Goal: Obtain resource: Obtain resource

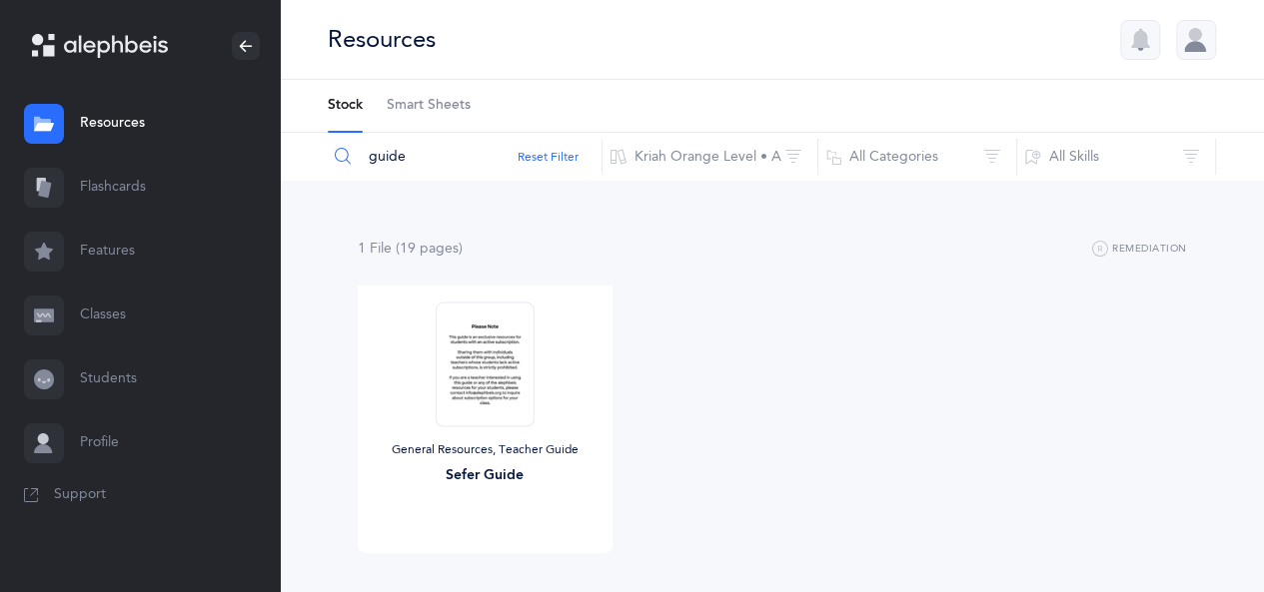
drag, startPoint x: 443, startPoint y: 153, endPoint x: 320, endPoint y: 164, distance: 123.4
click at [320, 164] on div "guide Reset Filter Kriah Orange Level • A Kriah Purple Level Kriah Pink Level K…" at bounding box center [772, 157] width 984 height 48
type input "dot letter"
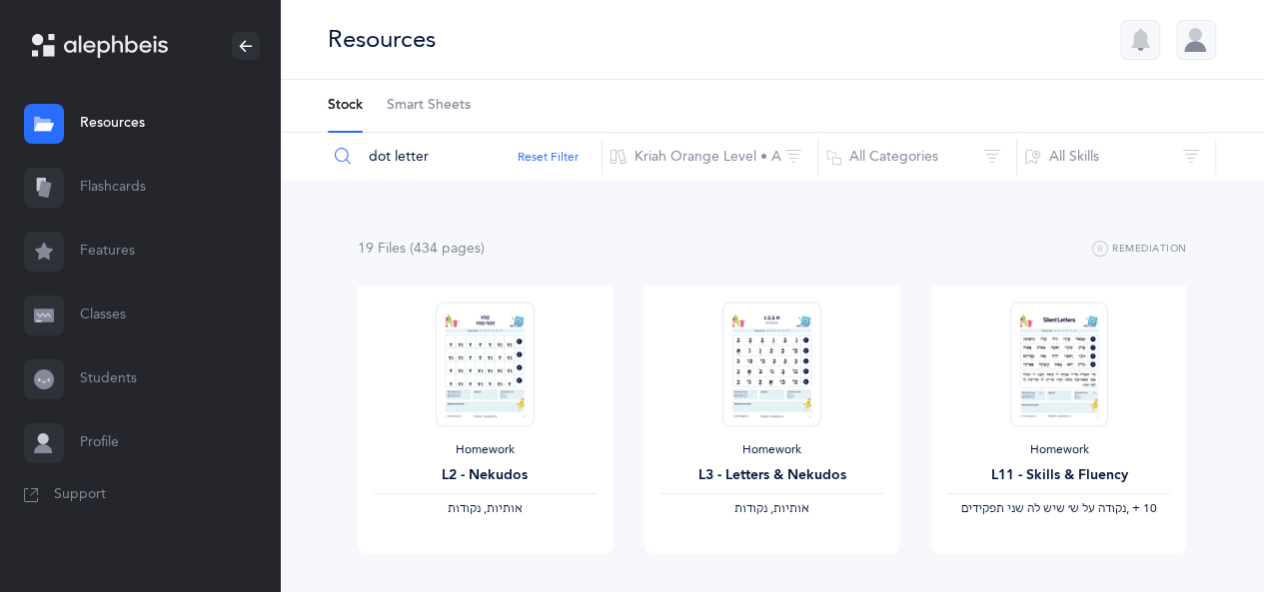
click at [451, 99] on span "Smart Sheets" at bounding box center [429, 106] width 84 height 20
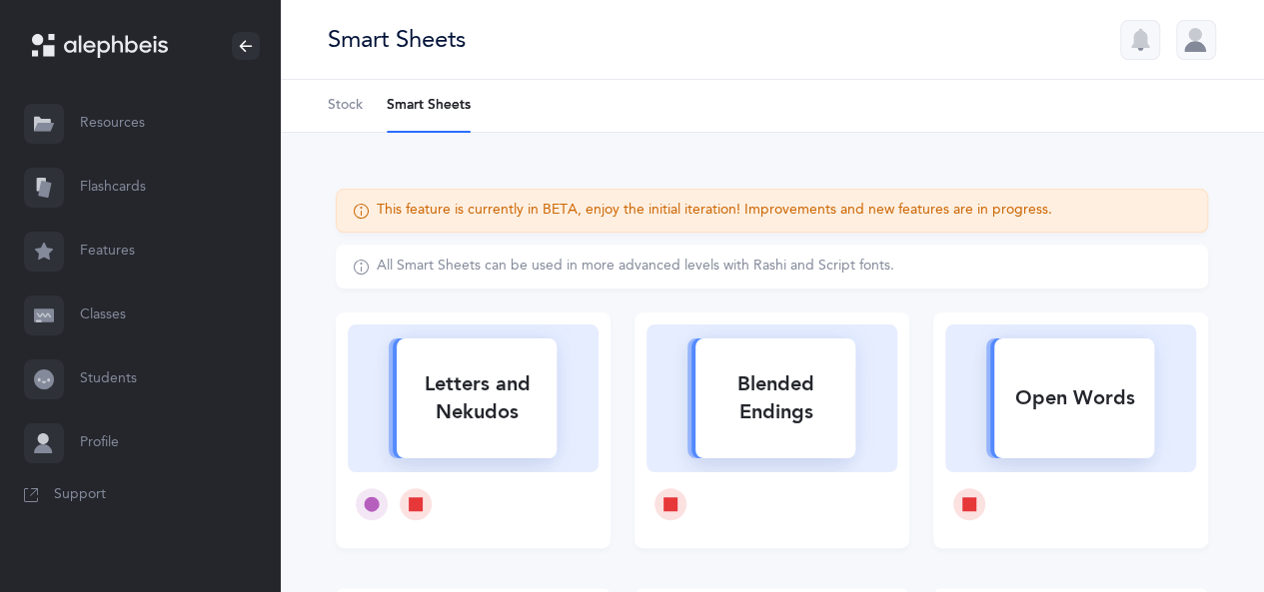
click at [570, 442] on icon at bounding box center [473, 396] width 208 height 154
select select
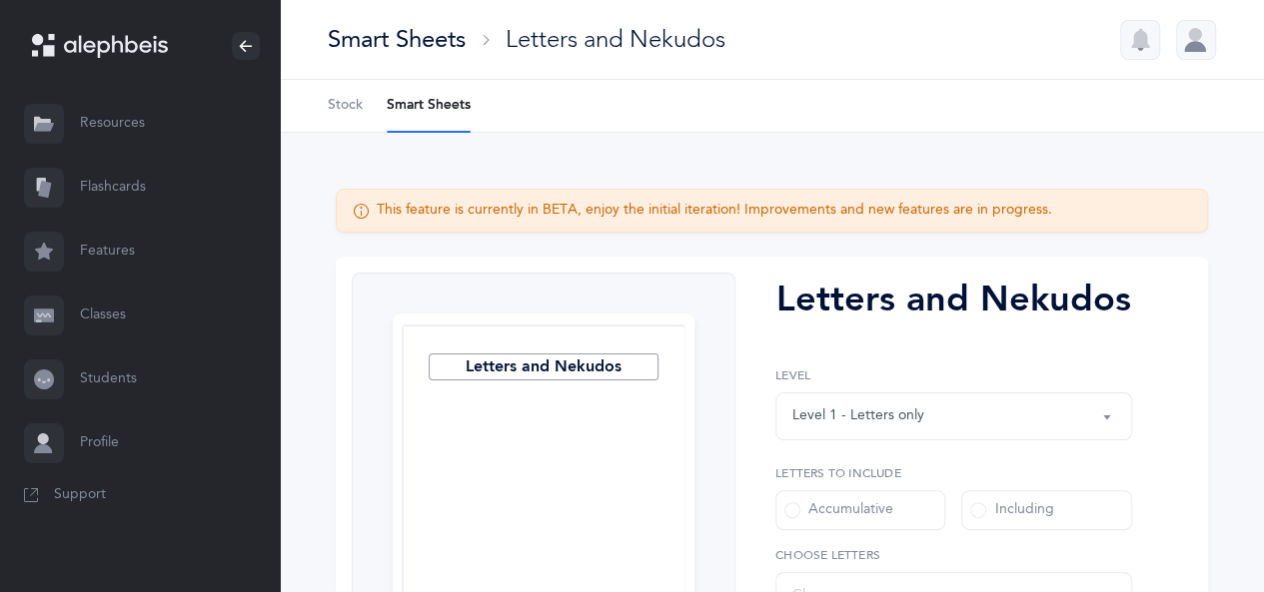
select select "27"
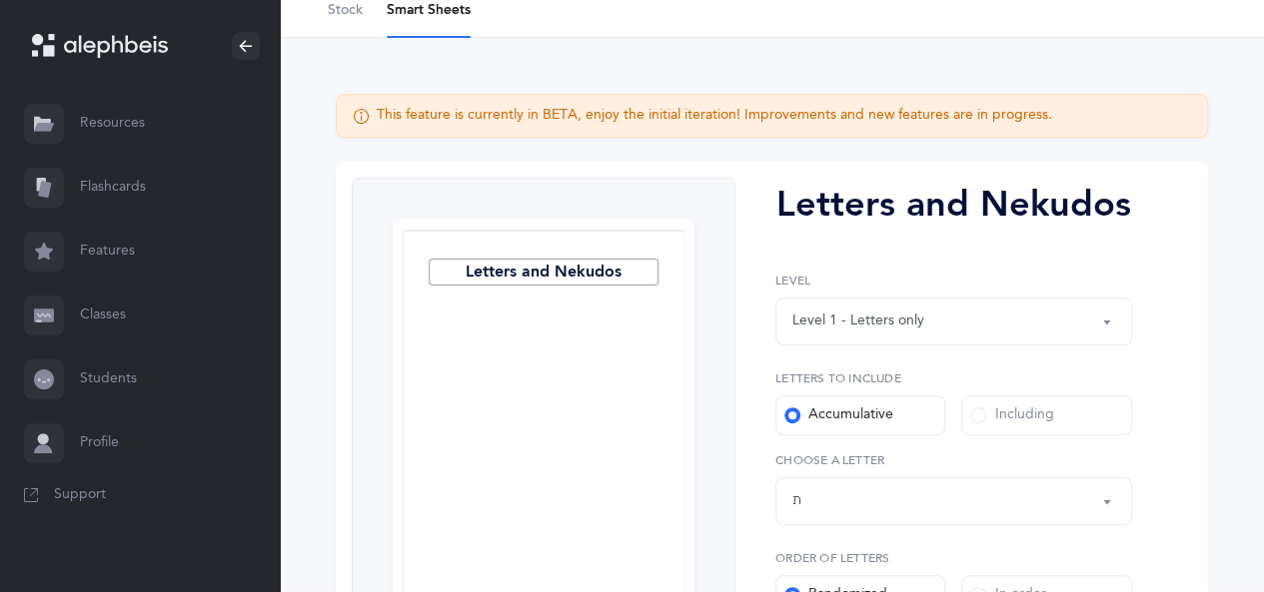
scroll to position [200, 0]
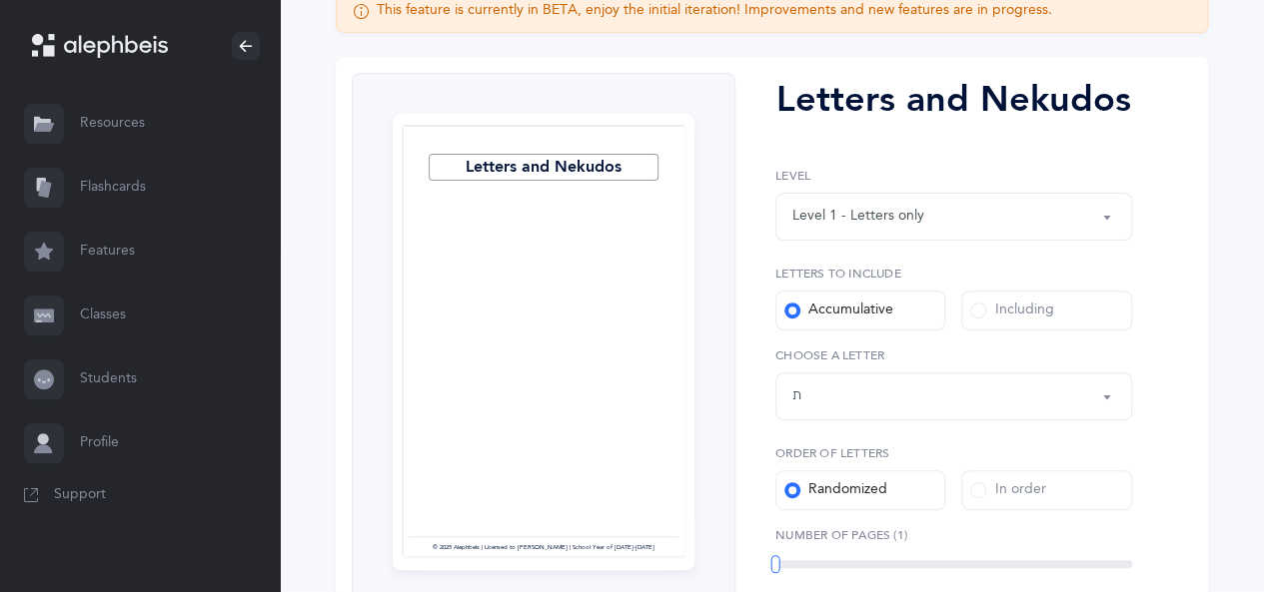
click at [885, 419] on button "Letters up until: ת" at bounding box center [953, 397] width 357 height 48
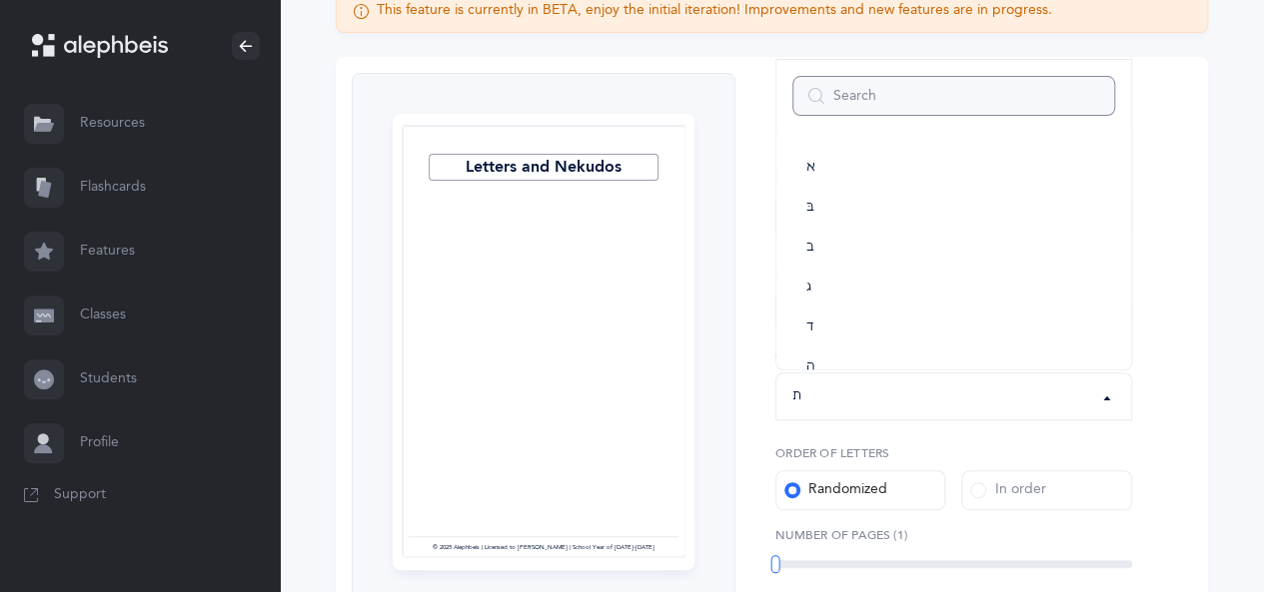
scroll to position [1111, 0]
click at [755, 305] on div "Letters and Nekudos Level 1 - Letters only Level 2 - Nekudos only Level 3 - Let…" at bounding box center [945, 456] width 421 height 767
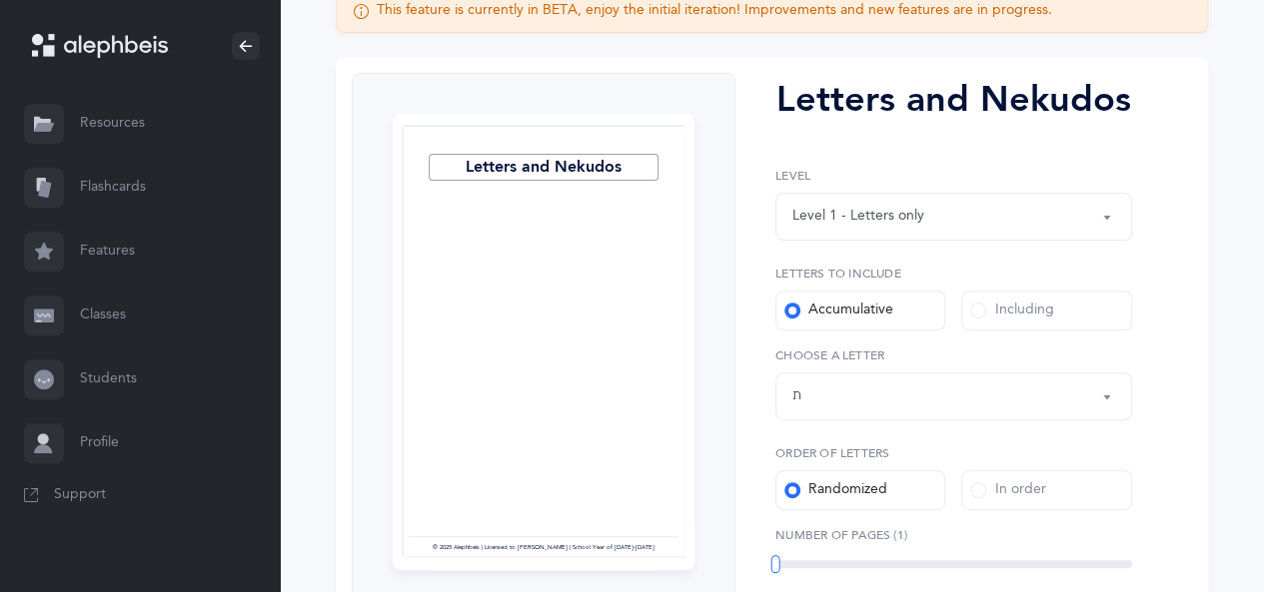
click at [1023, 314] on div "Including" at bounding box center [1011, 311] width 83 height 20
click at [0, 0] on input "Including" at bounding box center [0, 0] width 0 height 0
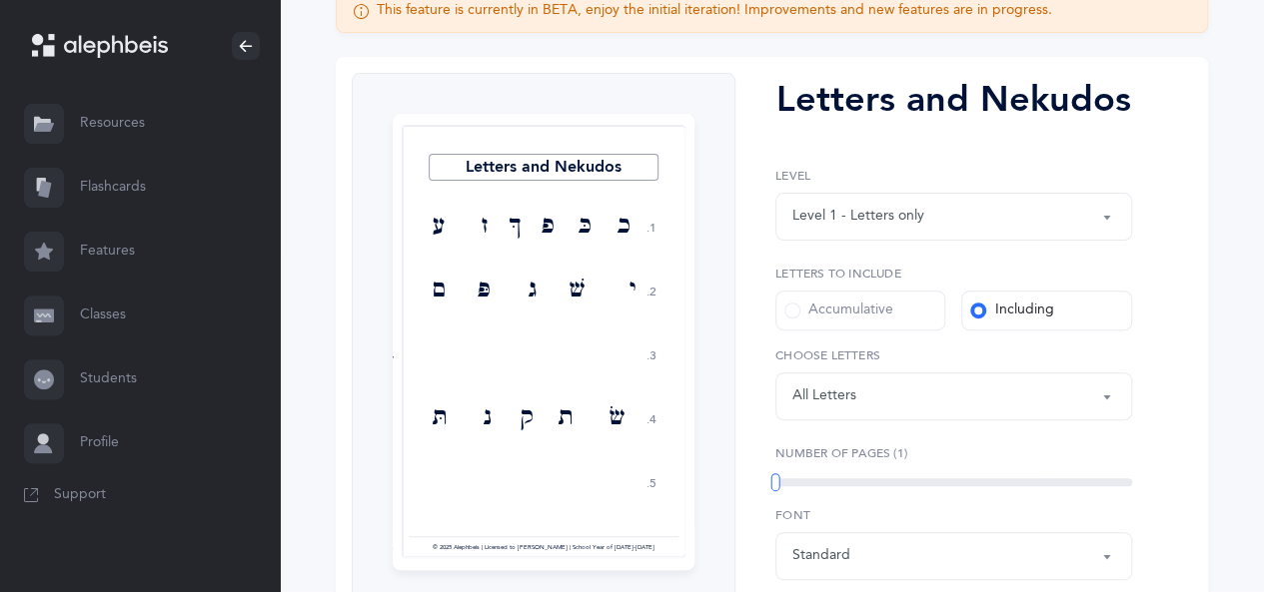
click at [958, 390] on div "Letters: All Letters" at bounding box center [953, 397] width 323 height 34
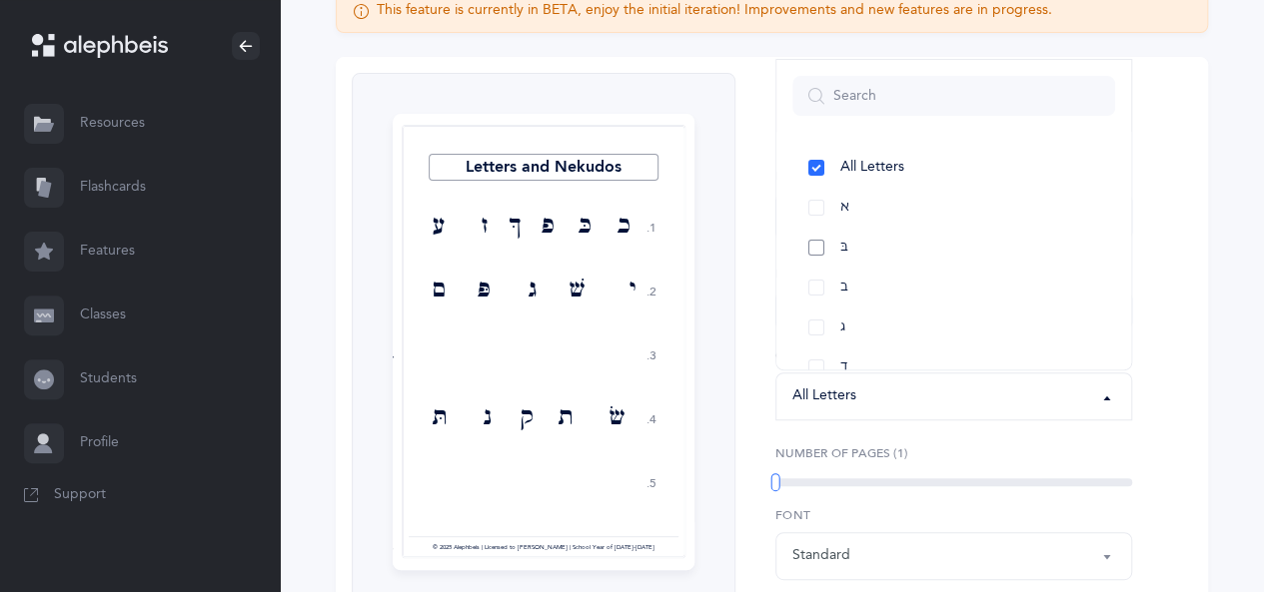
click at [823, 239] on link "בּ" at bounding box center [953, 248] width 323 height 40
click at [813, 279] on link "ב" at bounding box center [953, 288] width 323 height 40
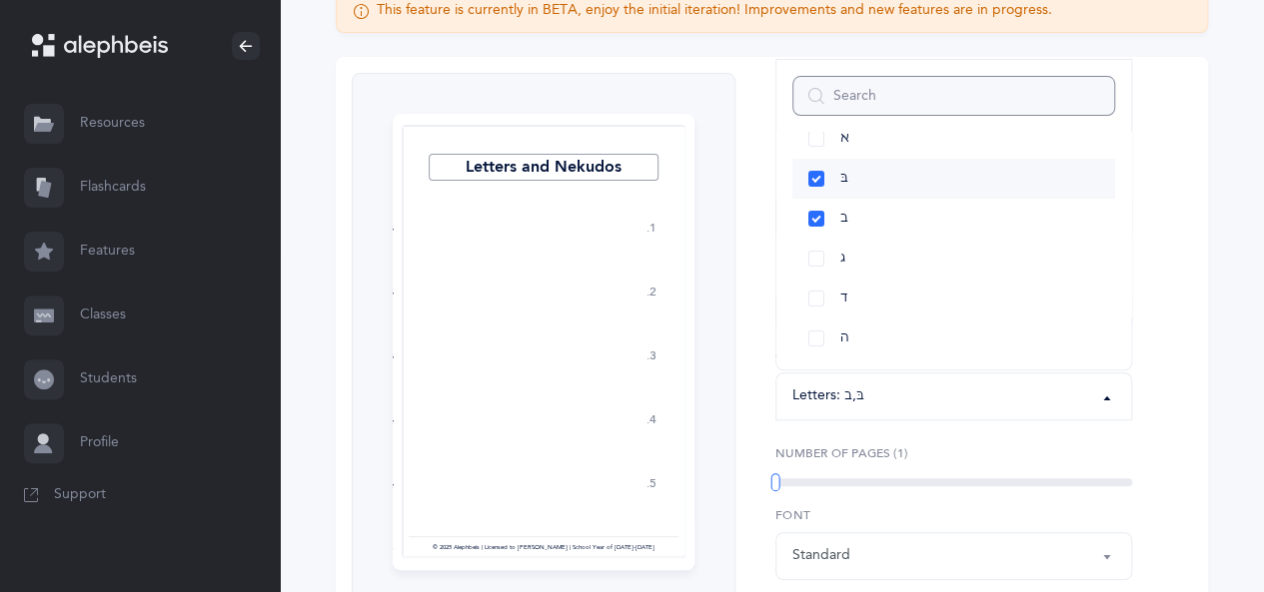
scroll to position [100, 0]
click at [823, 235] on link "ג" at bounding box center [953, 228] width 323 height 40
click at [809, 221] on link "ג" at bounding box center [953, 228] width 323 height 40
click at [861, 257] on link "כּ" at bounding box center [953, 248] width 323 height 40
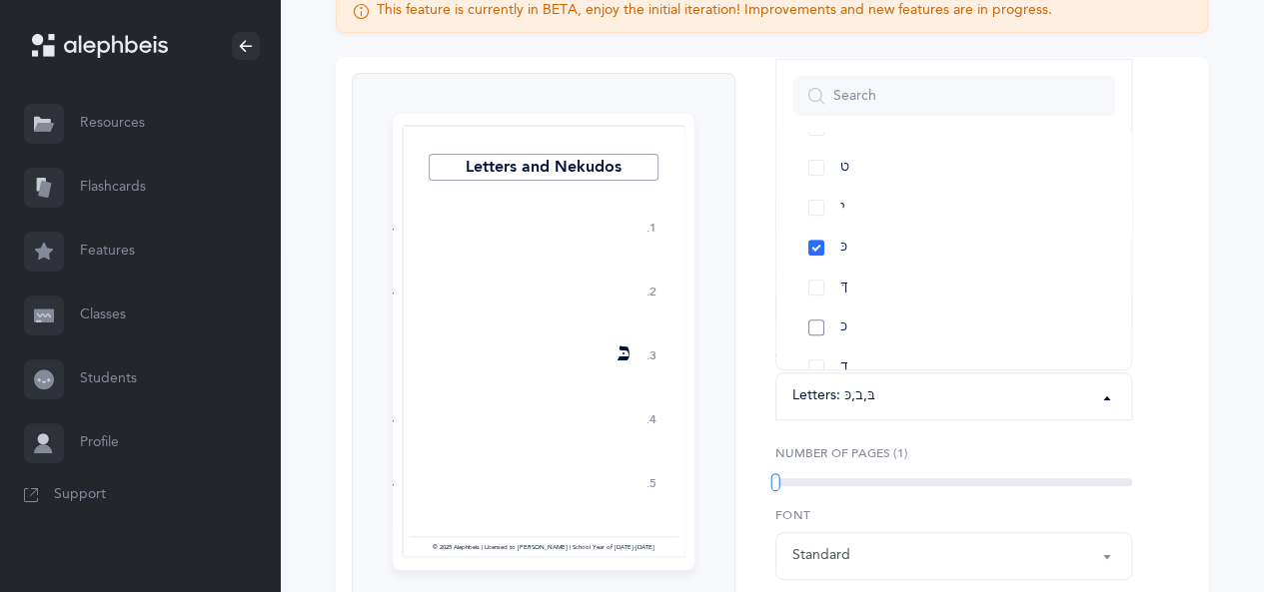
click at [853, 319] on link "כ" at bounding box center [953, 328] width 323 height 40
click at [847, 187] on link "ךּ" at bounding box center [953, 188] width 323 height 40
click at [869, 277] on link "ך" at bounding box center [953, 268] width 323 height 40
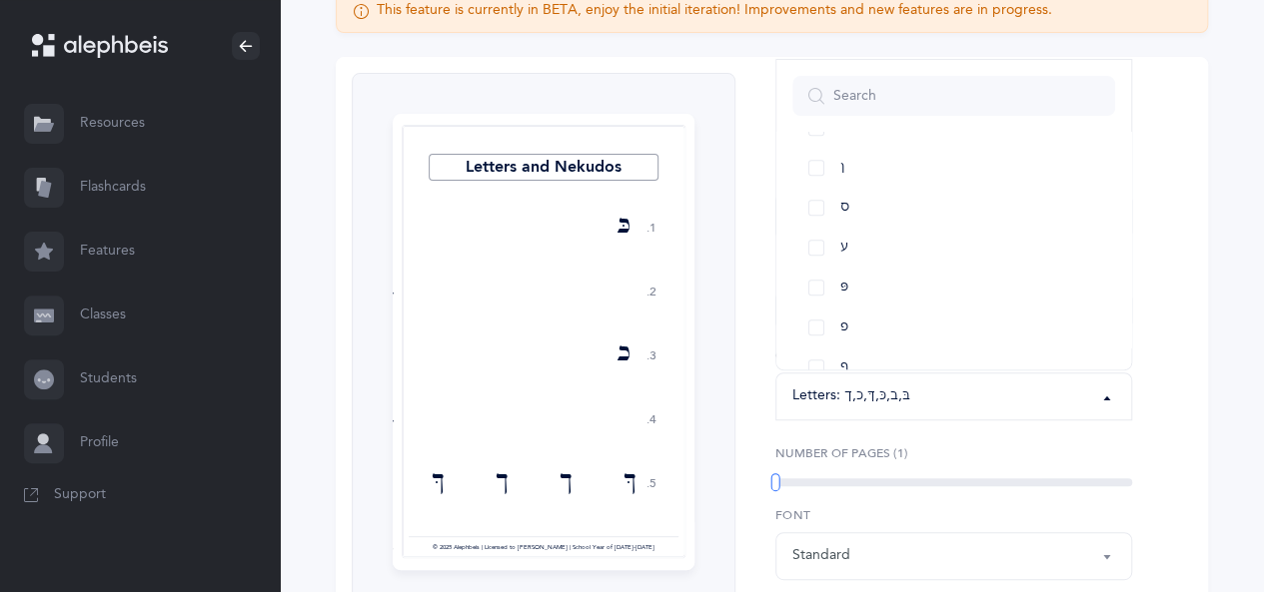
click at [869, 277] on link "פּ" at bounding box center [953, 288] width 323 height 40
click at [873, 310] on link "פ" at bounding box center [953, 328] width 323 height 40
click at [873, 310] on link "שׂ" at bounding box center [953, 308] width 323 height 40
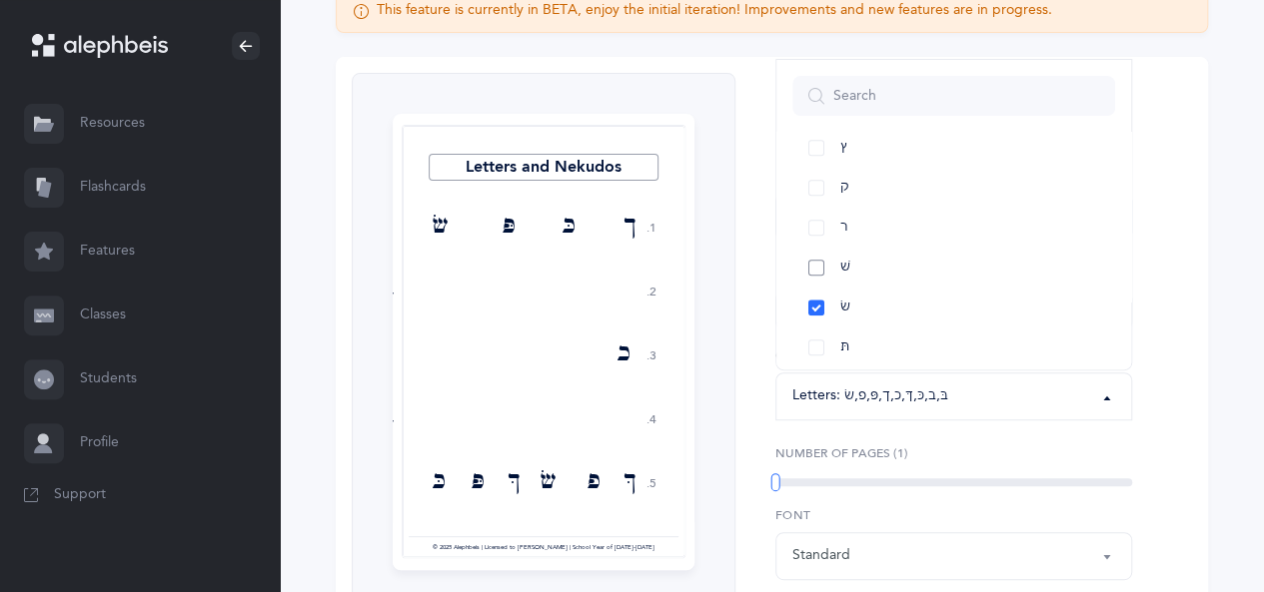
click at [868, 267] on link "שׁ" at bounding box center [953, 268] width 323 height 40
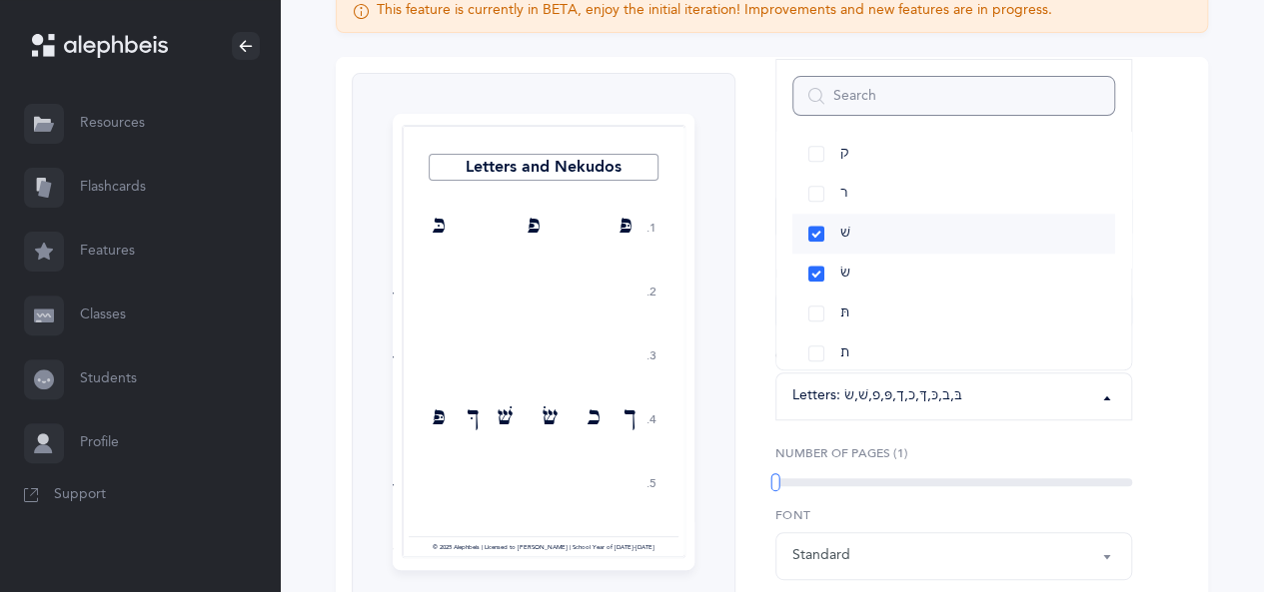
scroll to position [1151, 0]
click at [865, 295] on link "תּ" at bounding box center [953, 296] width 323 height 40
click at [869, 327] on link "ת" at bounding box center [953, 336] width 323 height 40
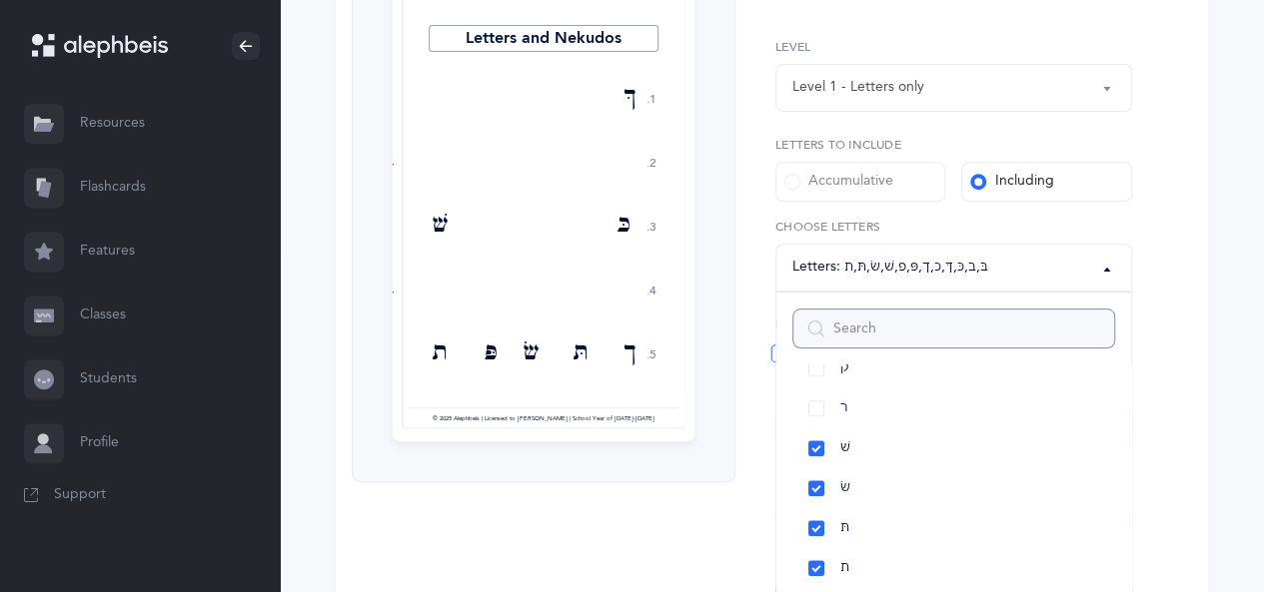
scroll to position [400, 0]
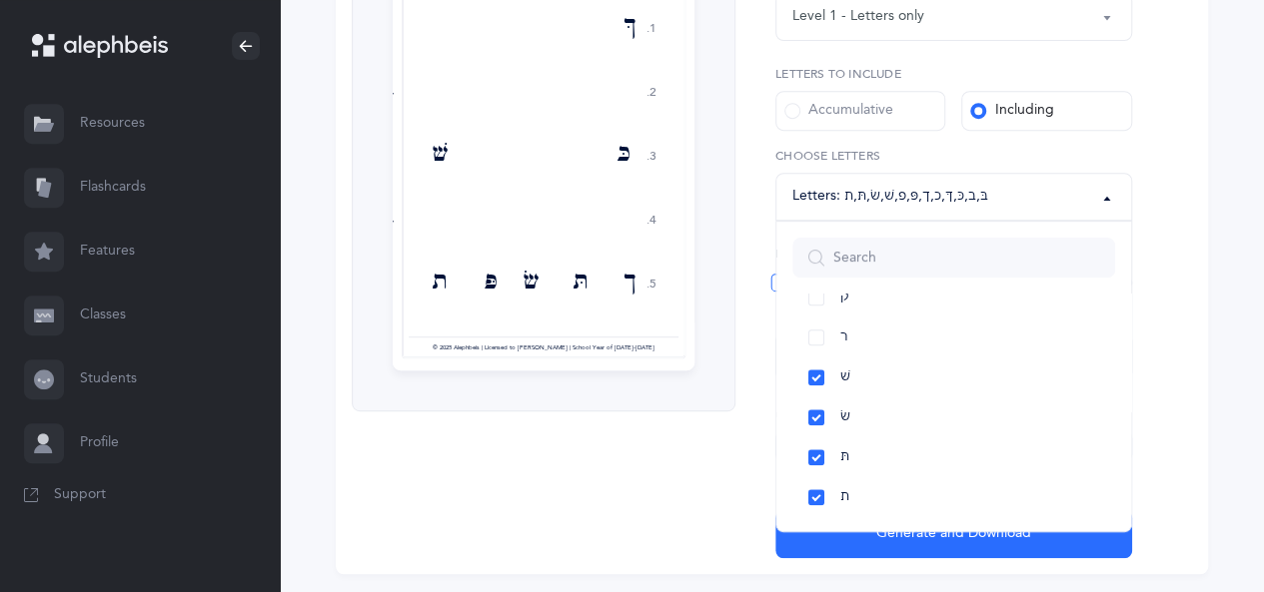
click at [711, 472] on div "Letters and Nekudos 1. 2. 3. 4. 5. ךּ בּ כּ שׁ ב ך תּ שׂ פּ ת כ פ ת ך בּ ךּ פ ש…" at bounding box center [544, 215] width 384 height 685
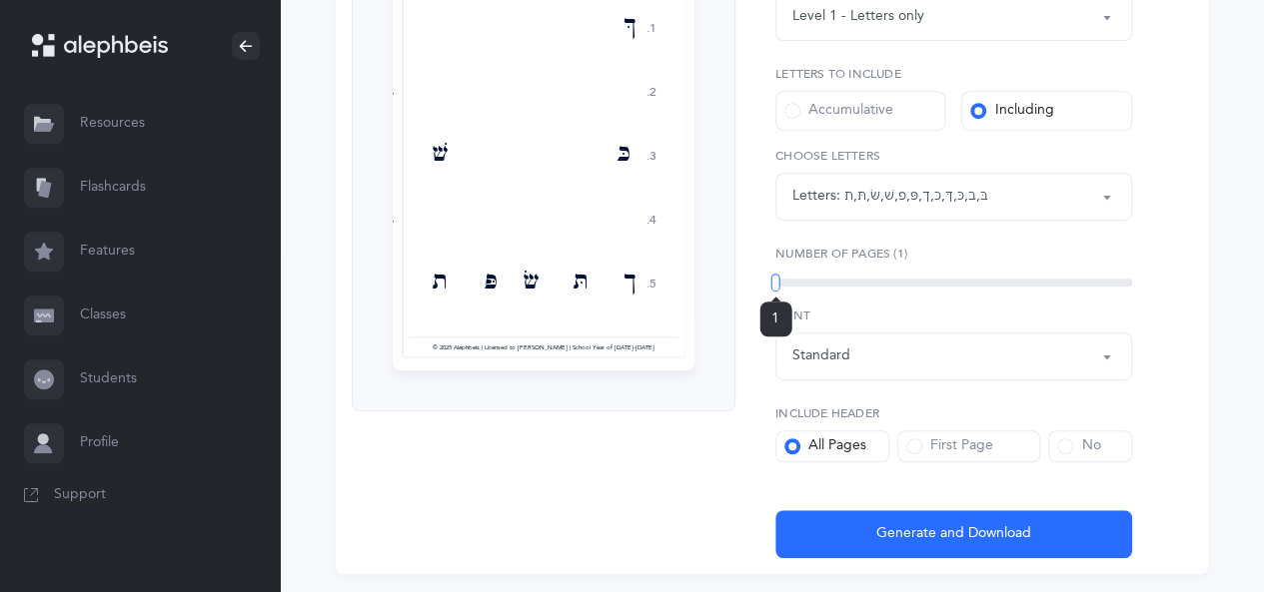
click at [899, 279] on div "1" at bounding box center [953, 283] width 357 height 8
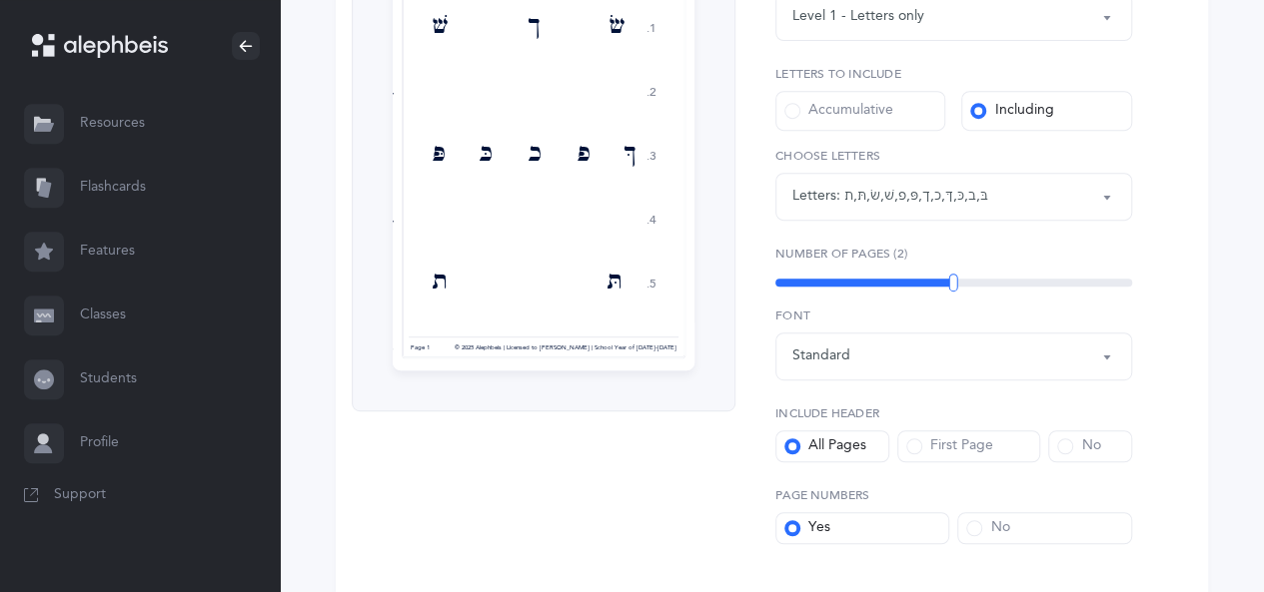
click at [1081, 443] on div "No" at bounding box center [1078, 447] width 43 height 20
click at [0, 0] on input "No" at bounding box center [0, 0] width 0 height 0
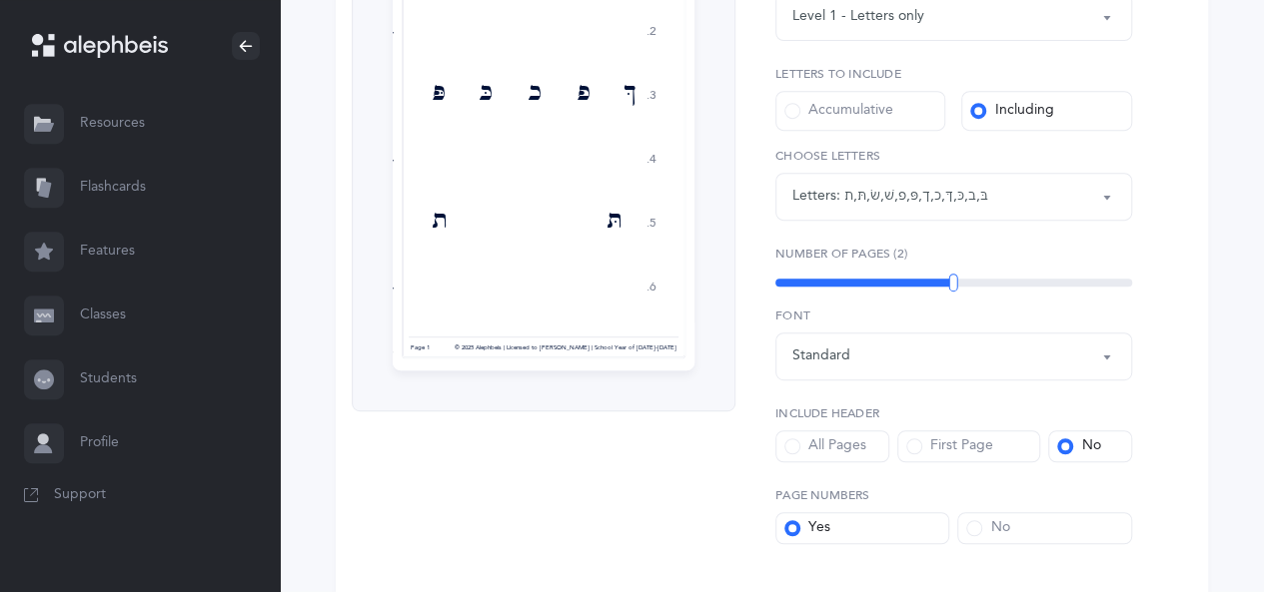
click at [1017, 523] on label "No" at bounding box center [1044, 528] width 174 height 32
click at [0, 0] on input "No" at bounding box center [0, 0] width 0 height 0
click at [865, 448] on div "All Pages" at bounding box center [825, 447] width 82 height 20
click at [0, 0] on input "All Pages" at bounding box center [0, 0] width 0 height 0
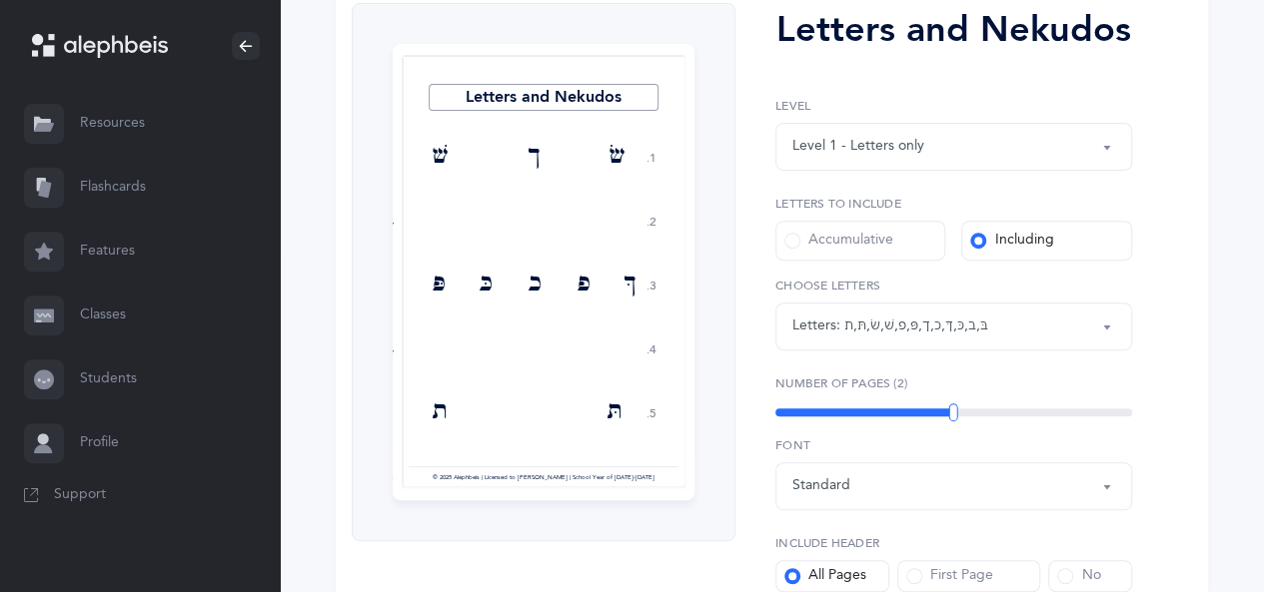
scroll to position [300, 0]
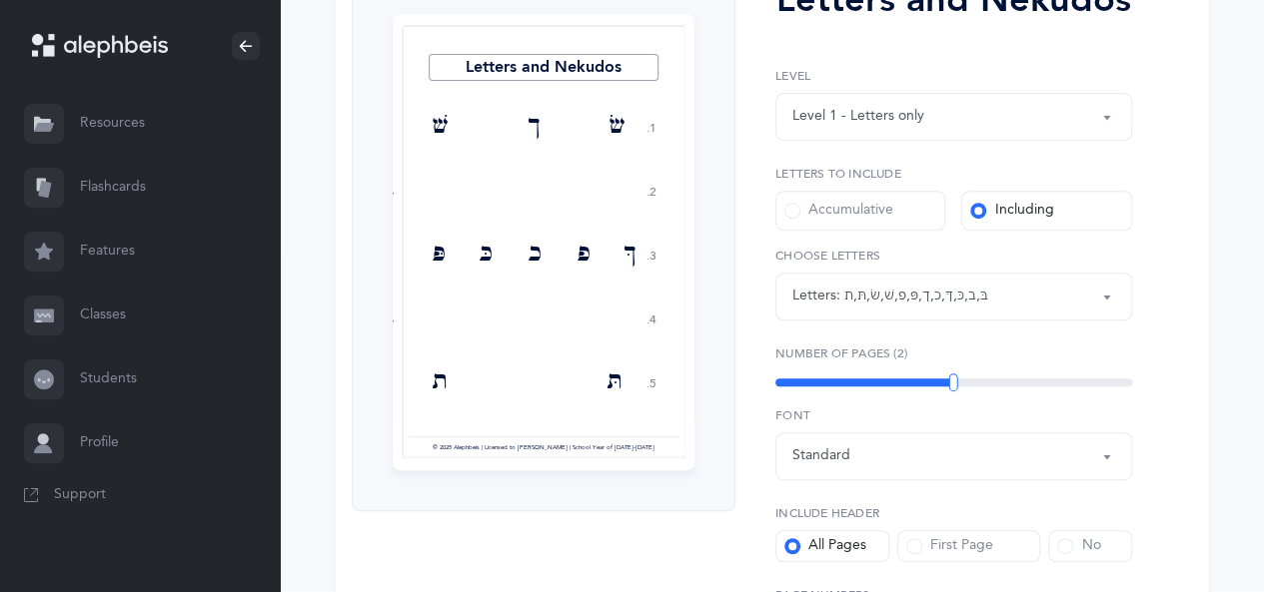
click at [1067, 538] on span at bounding box center [1065, 546] width 16 height 16
click at [0, 0] on input "No" at bounding box center [0, 0] width 0 height 0
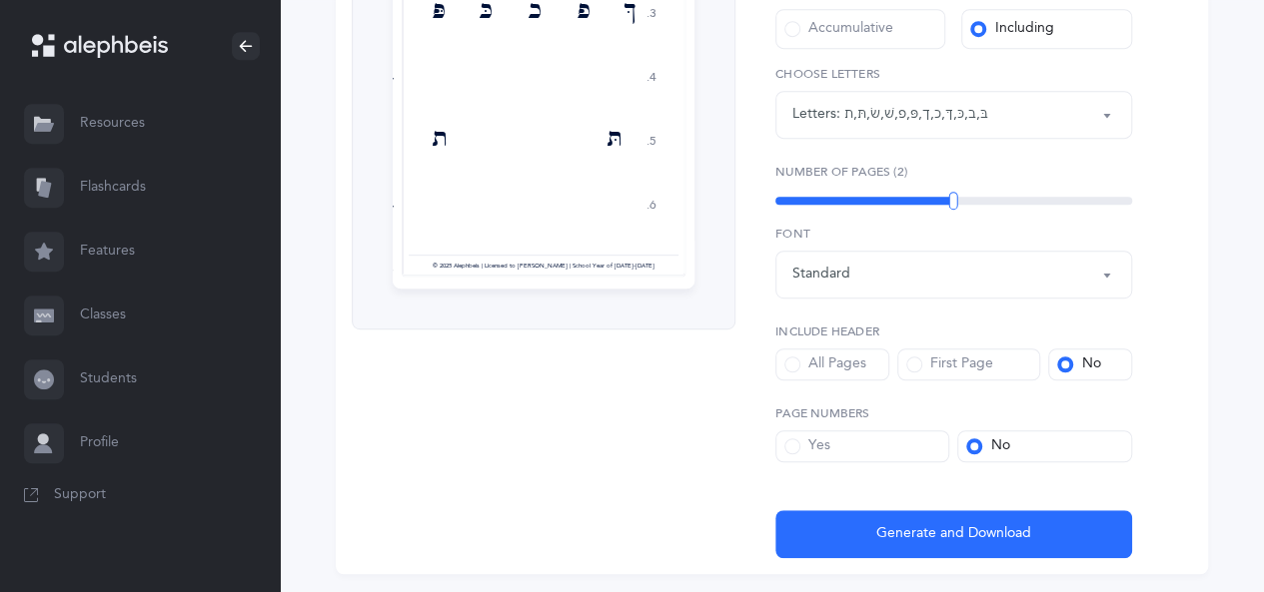
scroll to position [541, 0]
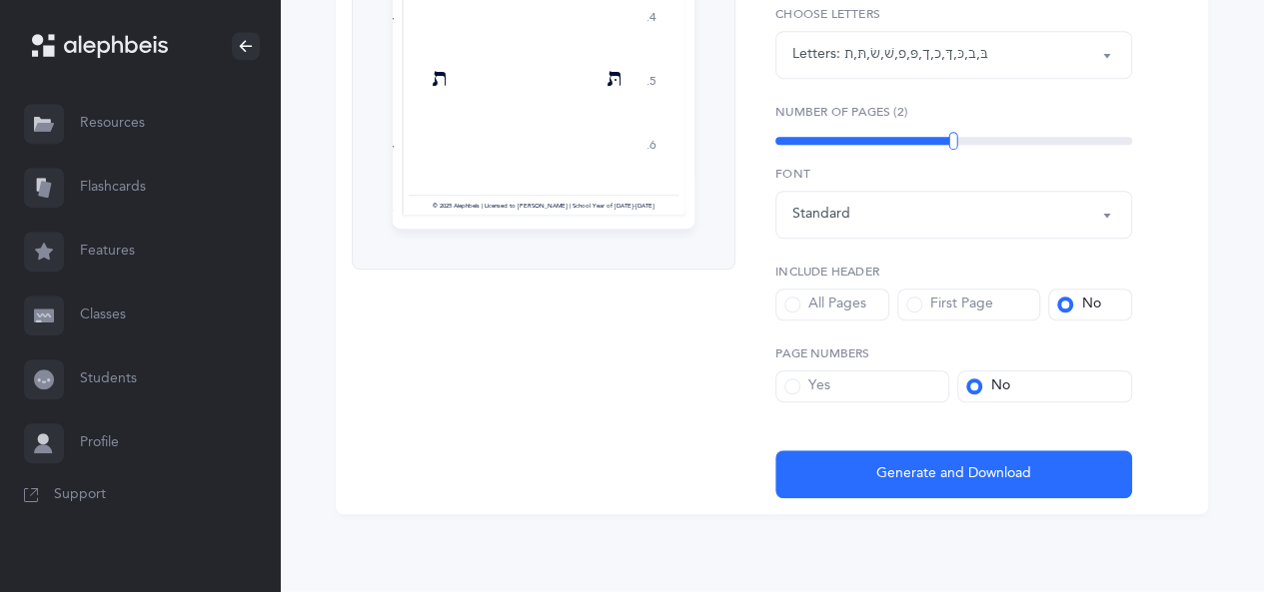
click at [956, 469] on span "Generate and Download" at bounding box center [953, 474] width 155 height 21
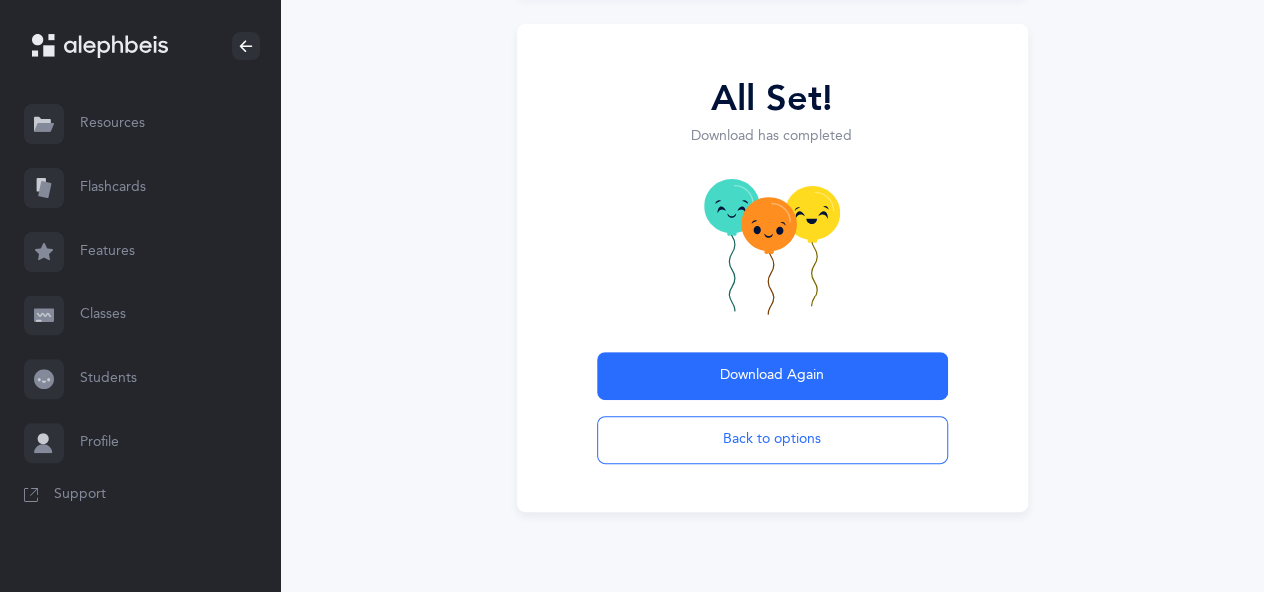
scroll to position [198, 0]
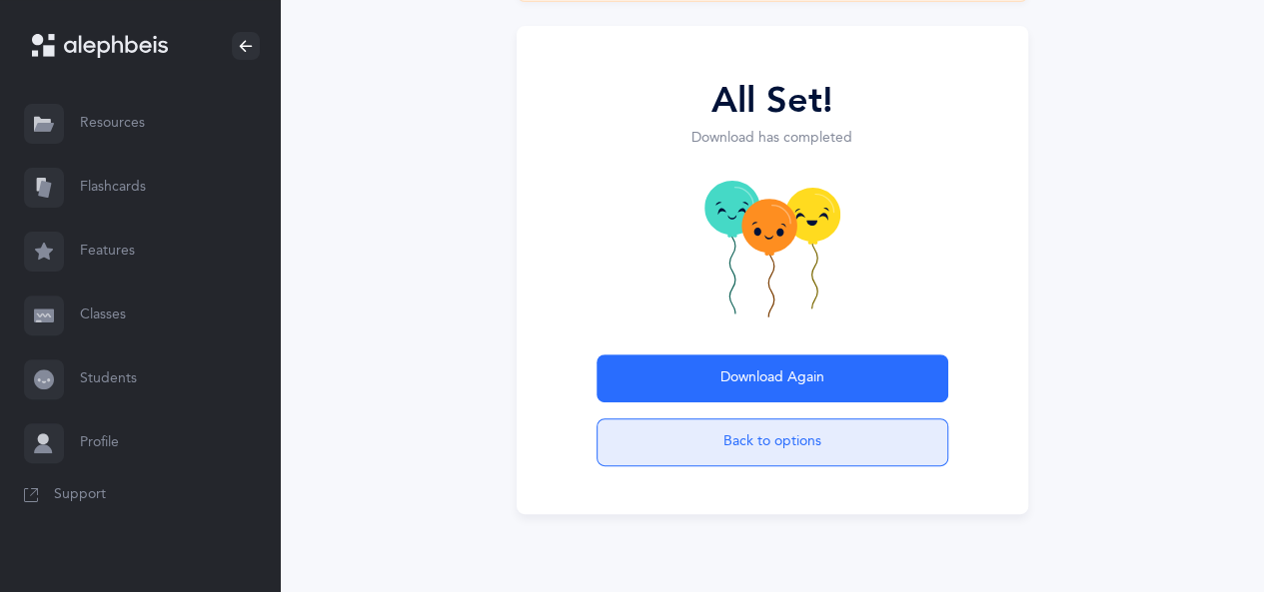
click at [795, 437] on button "Back to options" at bounding box center [772, 443] width 352 height 48
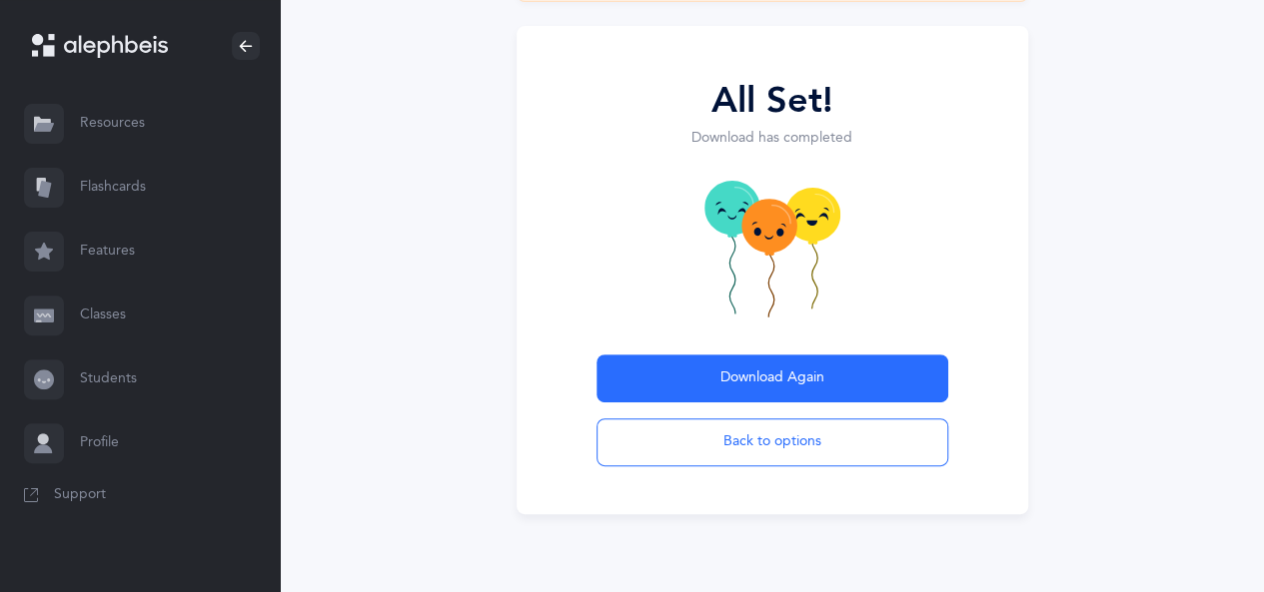
scroll to position [251, 0]
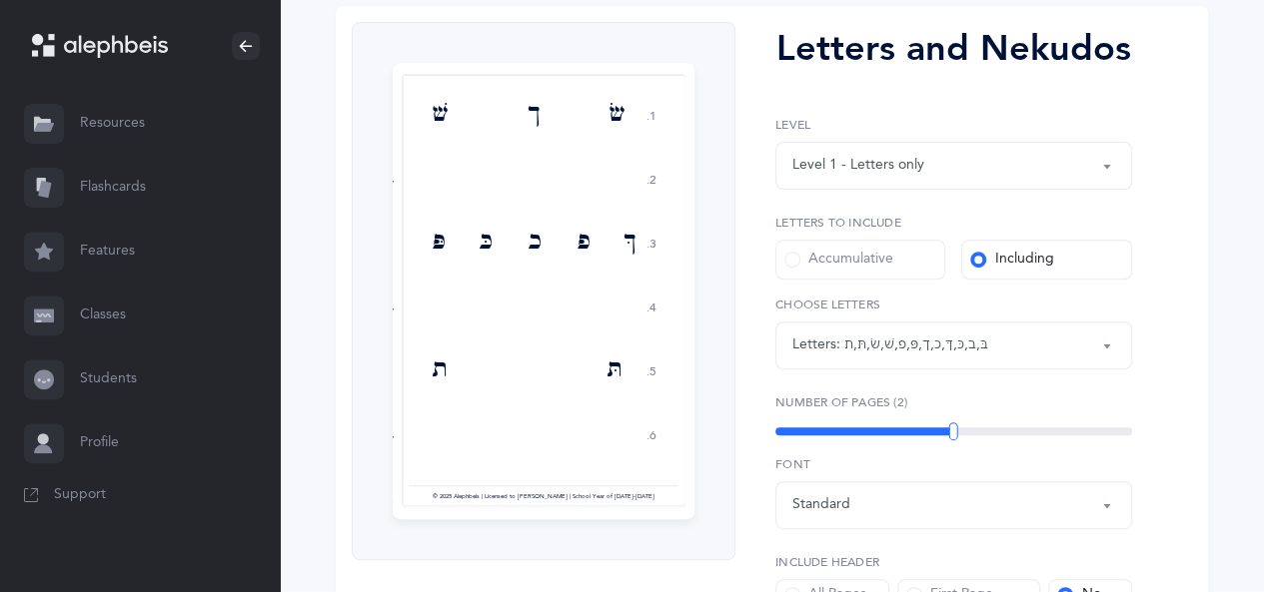
click at [903, 329] on div "Letters: בּ , ב , כּ , ךּ , כ , ך , פּ , פ , שׁ , שׂ , תּ , ת" at bounding box center [953, 346] width 323 height 34
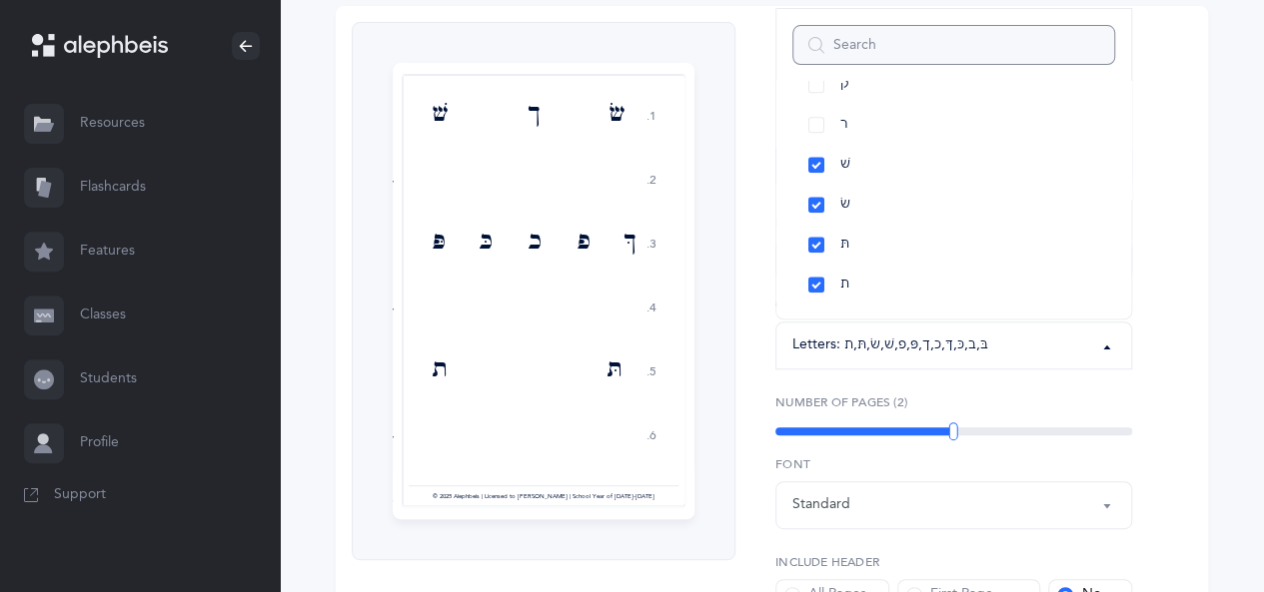
scroll to position [0, 0]
click at [821, 121] on link "All Letters" at bounding box center [953, 117] width 323 height 40
select select "all"
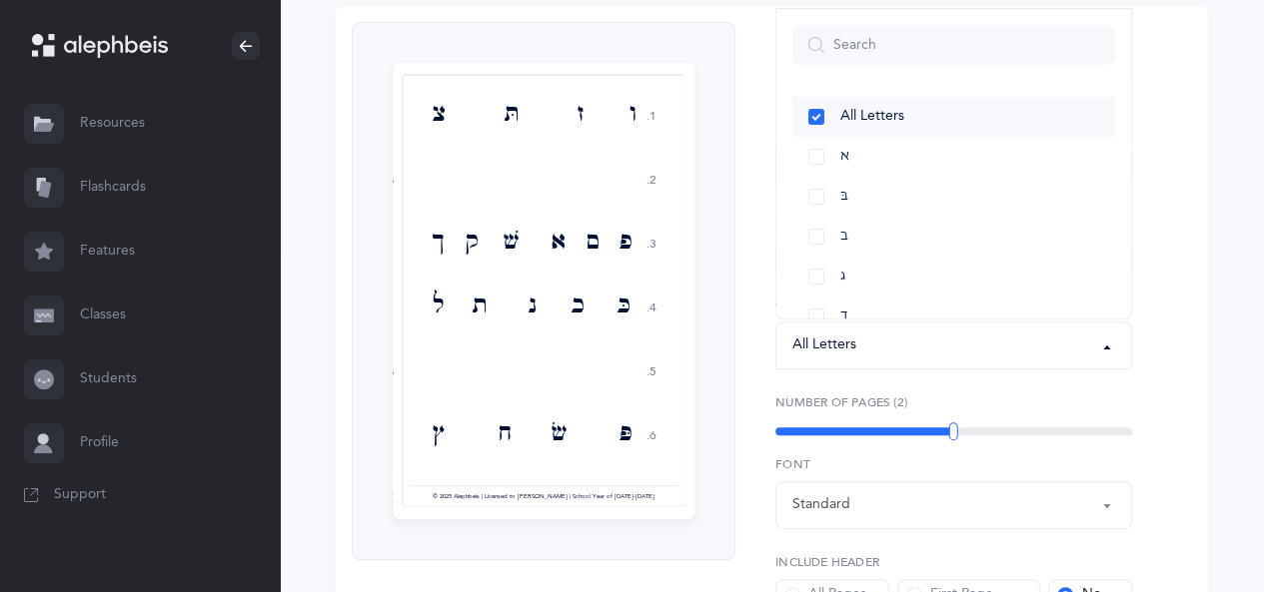
click at [821, 121] on link "All Letters" at bounding box center [953, 117] width 323 height 40
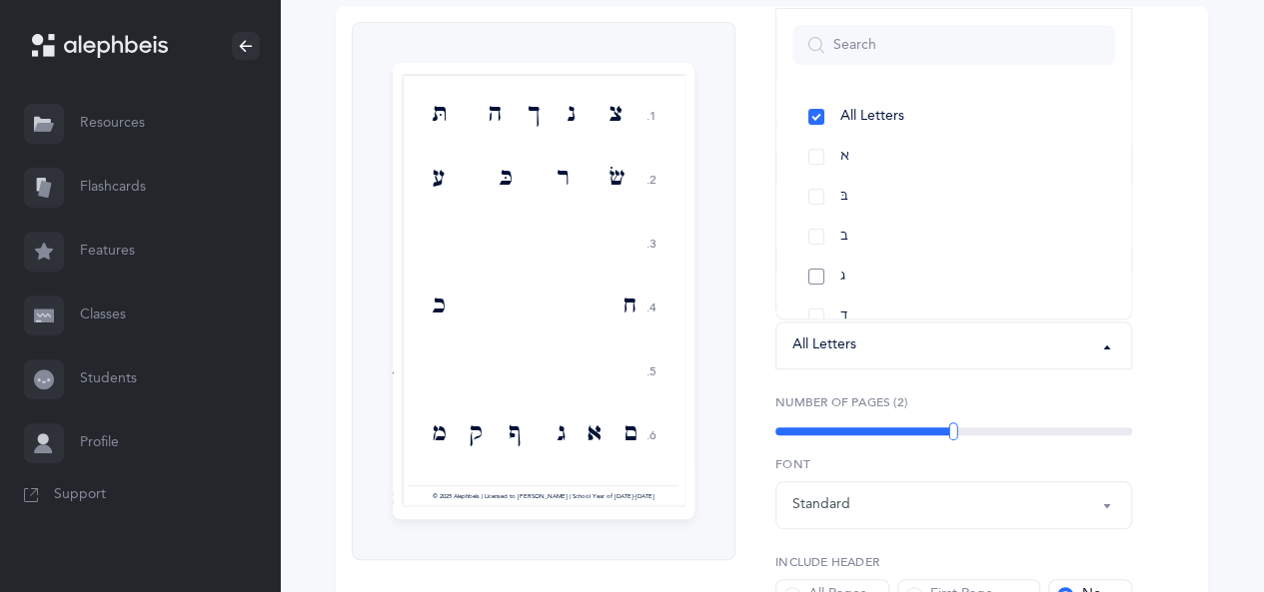
click at [821, 285] on link "ג" at bounding box center [953, 277] width 323 height 40
select select "3"
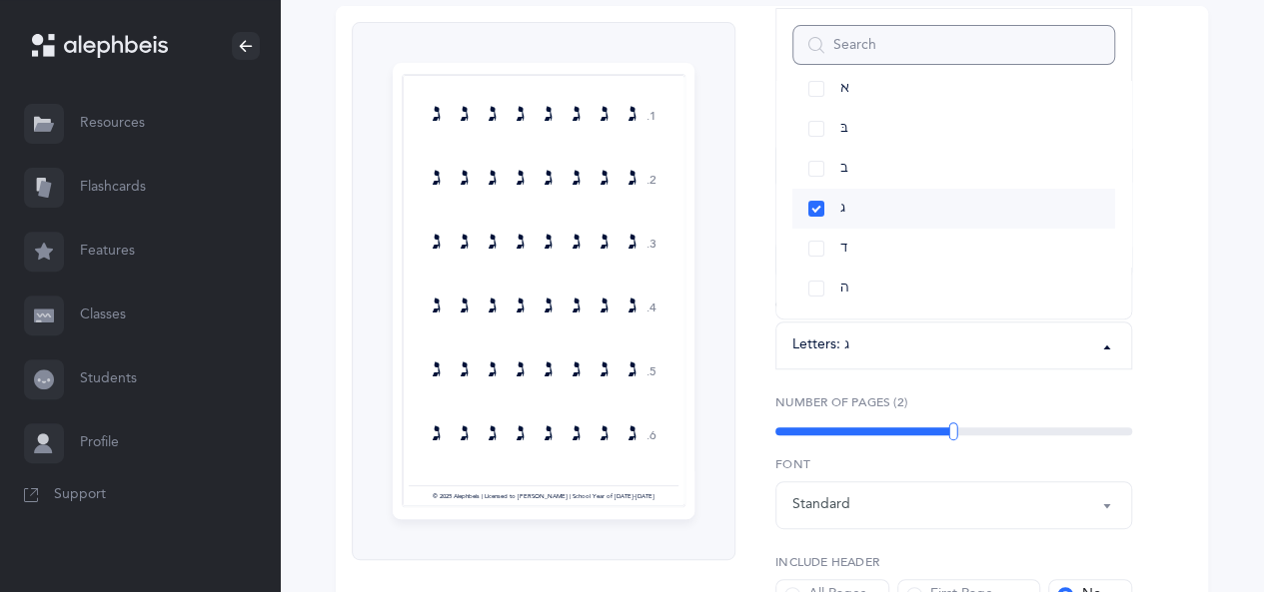
scroll to position [100, 0]
click at [819, 218] on link "ד" at bounding box center [953, 217] width 323 height 40
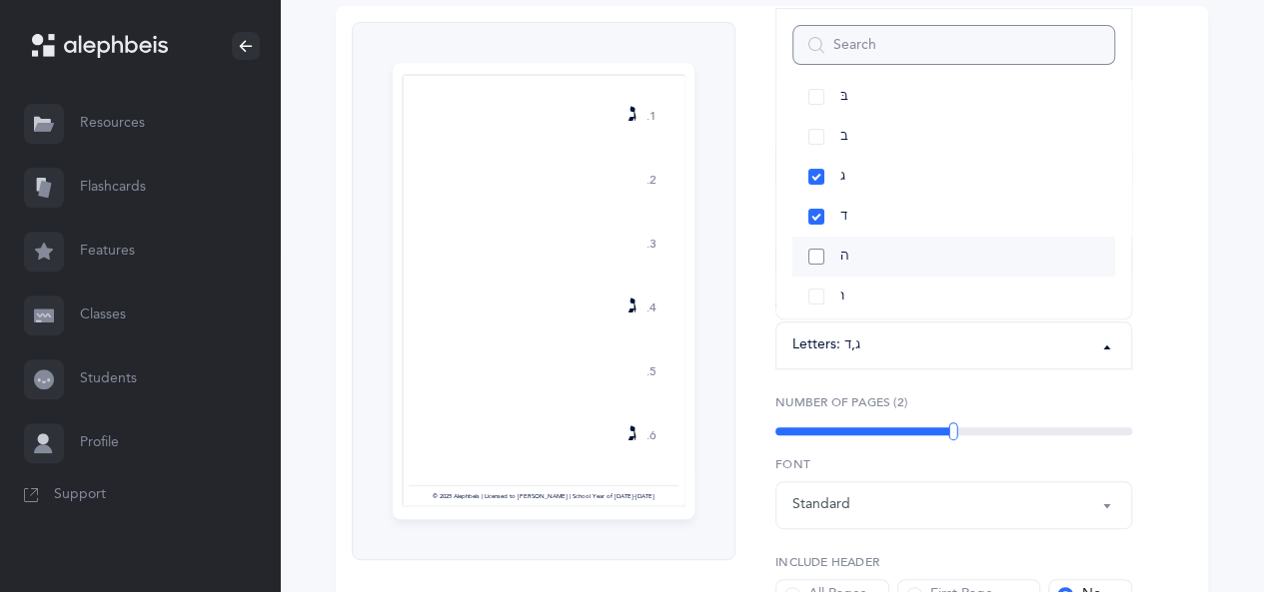
scroll to position [200, 0]
click at [820, 231] on link "ז" at bounding box center [953, 237] width 323 height 40
click at [813, 201] on link "ו" at bounding box center [953, 197] width 323 height 40
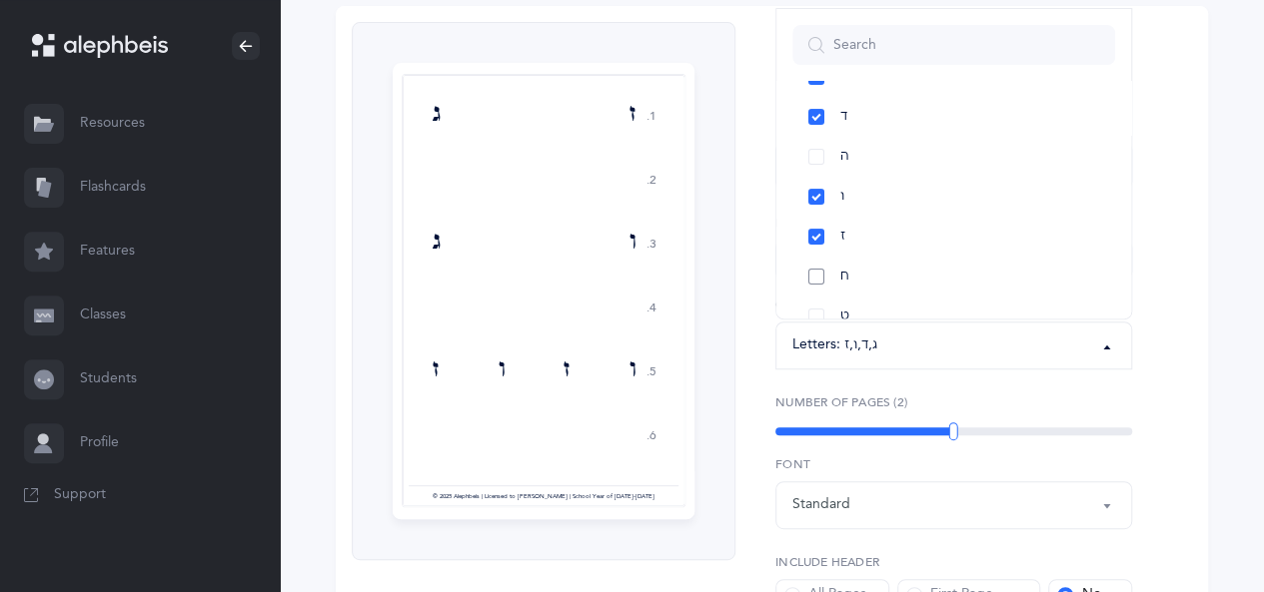
click at [821, 279] on link "ח" at bounding box center [953, 277] width 323 height 40
click at [816, 279] on link "כ" at bounding box center [953, 277] width 323 height 40
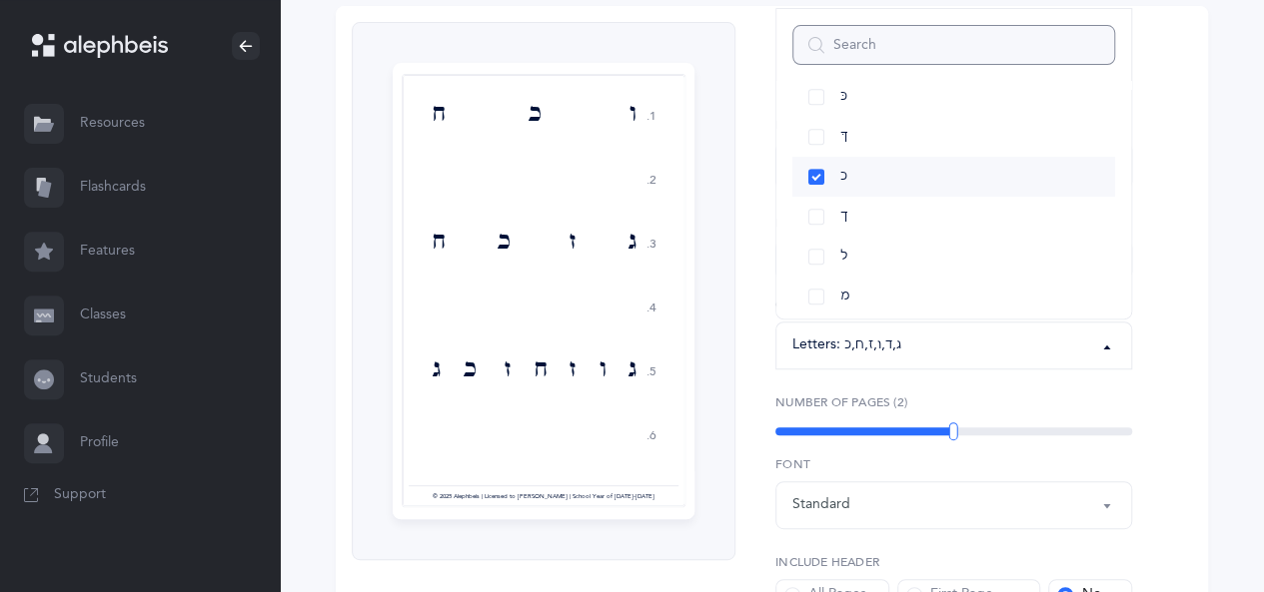
scroll to position [599, 0]
click at [822, 233] on link "ם" at bounding box center [953, 237] width 323 height 40
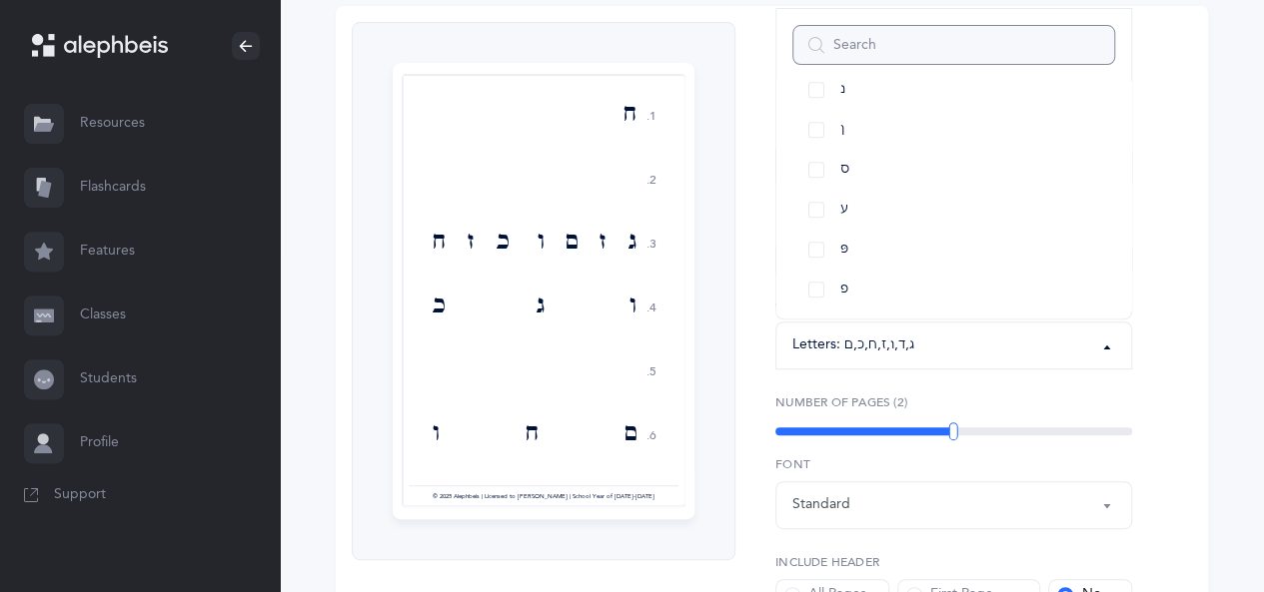
scroll to position [799, 0]
click at [818, 153] on link "ס" at bounding box center [953, 157] width 323 height 40
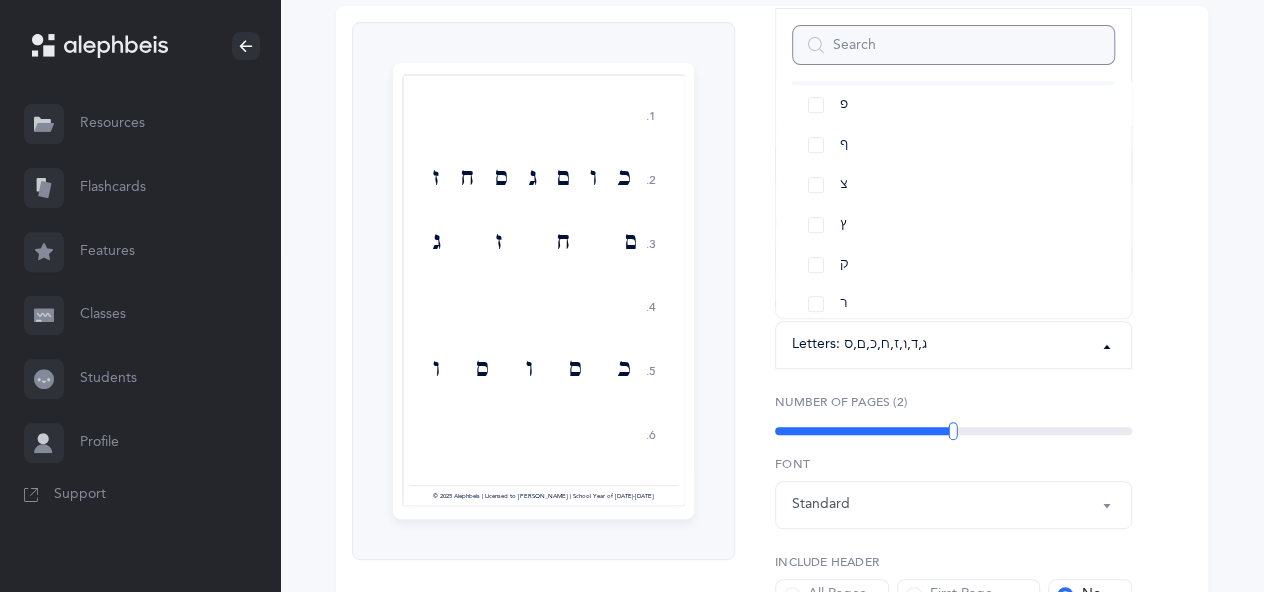
scroll to position [999, 0]
click at [818, 156] on link "צ" at bounding box center [953, 157] width 323 height 40
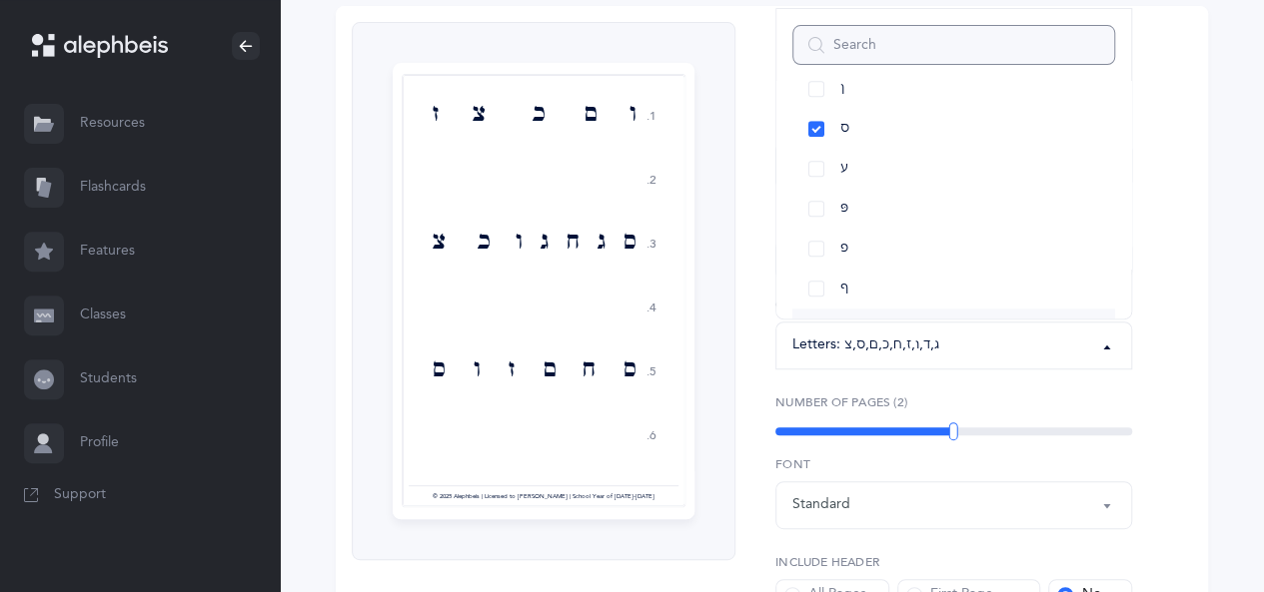
scroll to position [799, 0]
click at [818, 191] on link "ע" at bounding box center [953, 197] width 323 height 40
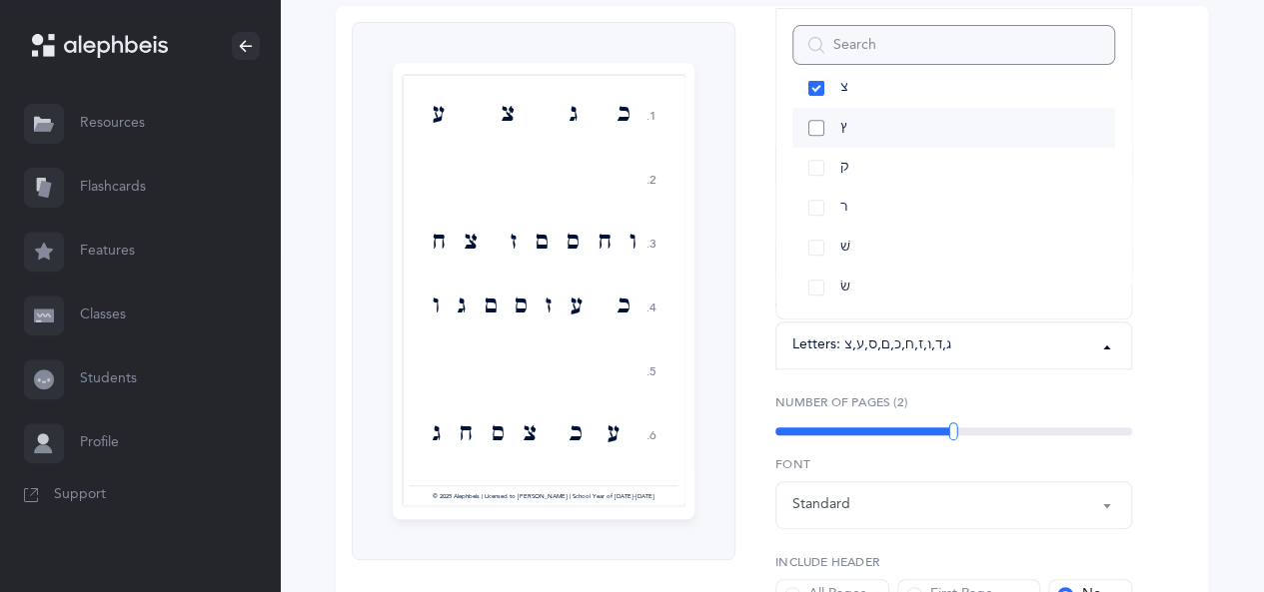
scroll to position [1099, 0]
click at [815, 166] on link "ר" at bounding box center [953, 177] width 323 height 40
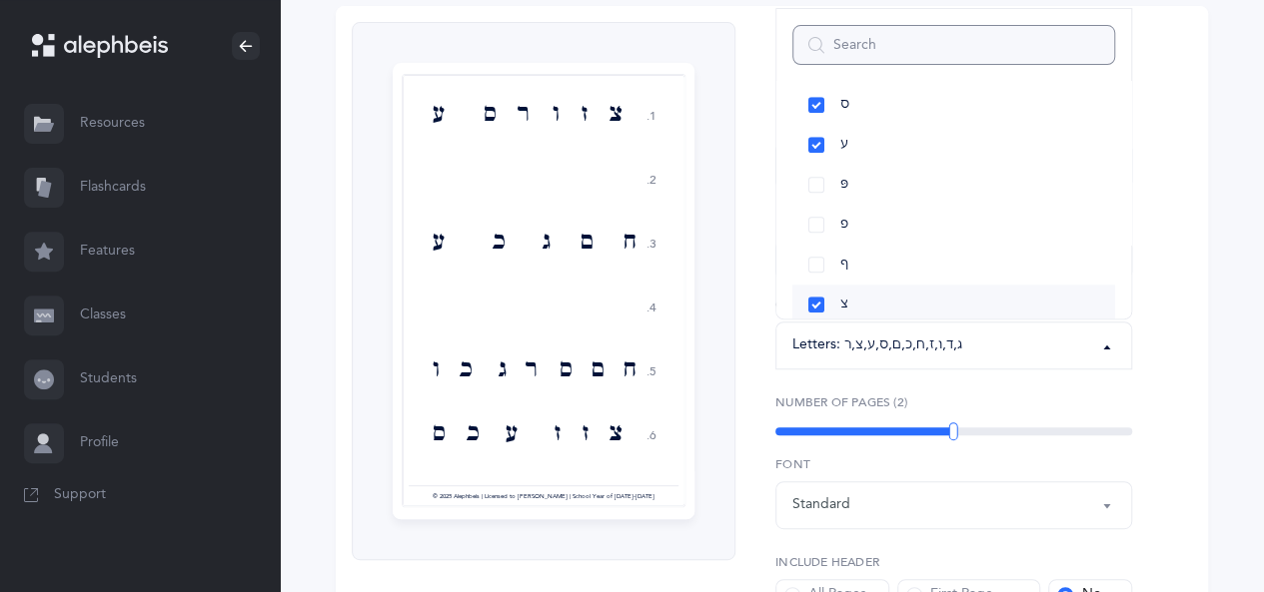
scroll to position [751, 0]
click at [811, 131] on link "נ" at bounding box center [953, 125] width 323 height 40
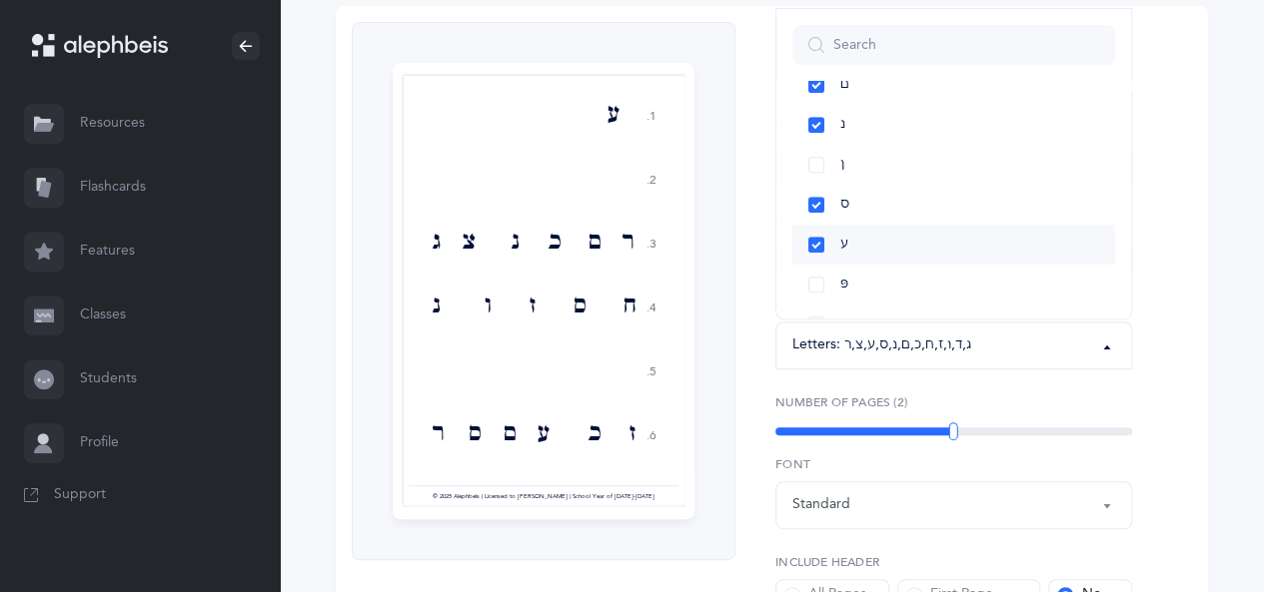
click at [814, 235] on link "ע" at bounding box center [953, 245] width 323 height 40
click at [815, 200] on link "ס" at bounding box center [953, 205] width 323 height 40
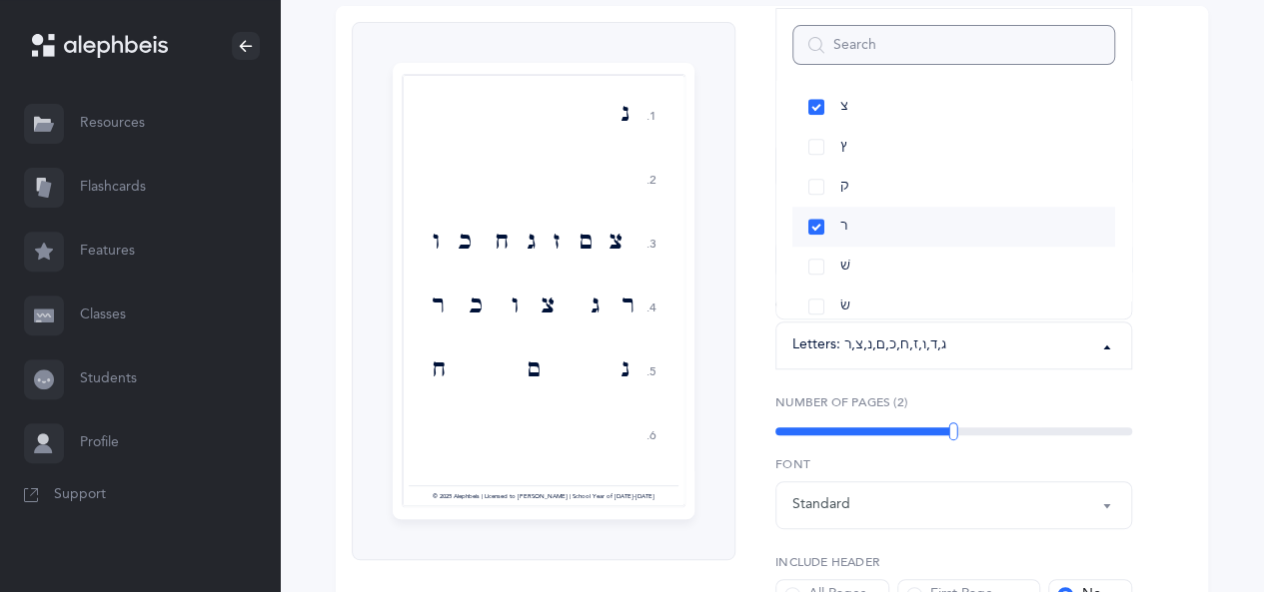
scroll to position [1051, 0]
click at [825, 111] on link "צ" at bounding box center [953, 105] width 323 height 40
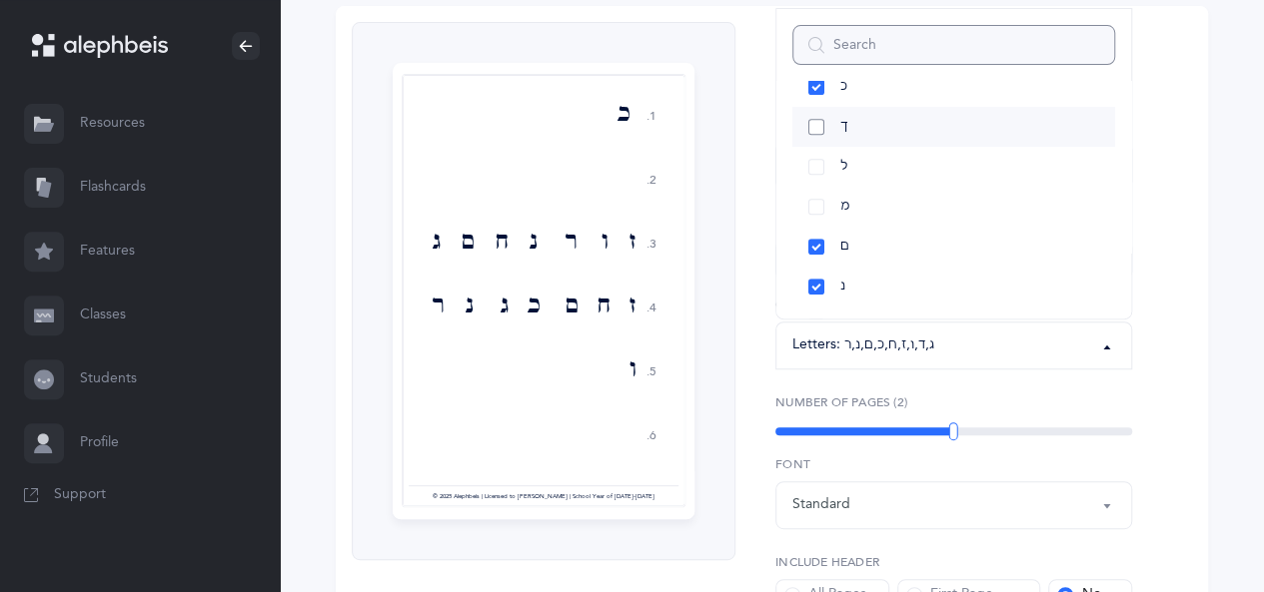
scroll to position [551, 0]
click at [829, 277] on link "ם" at bounding box center [953, 285] width 323 height 40
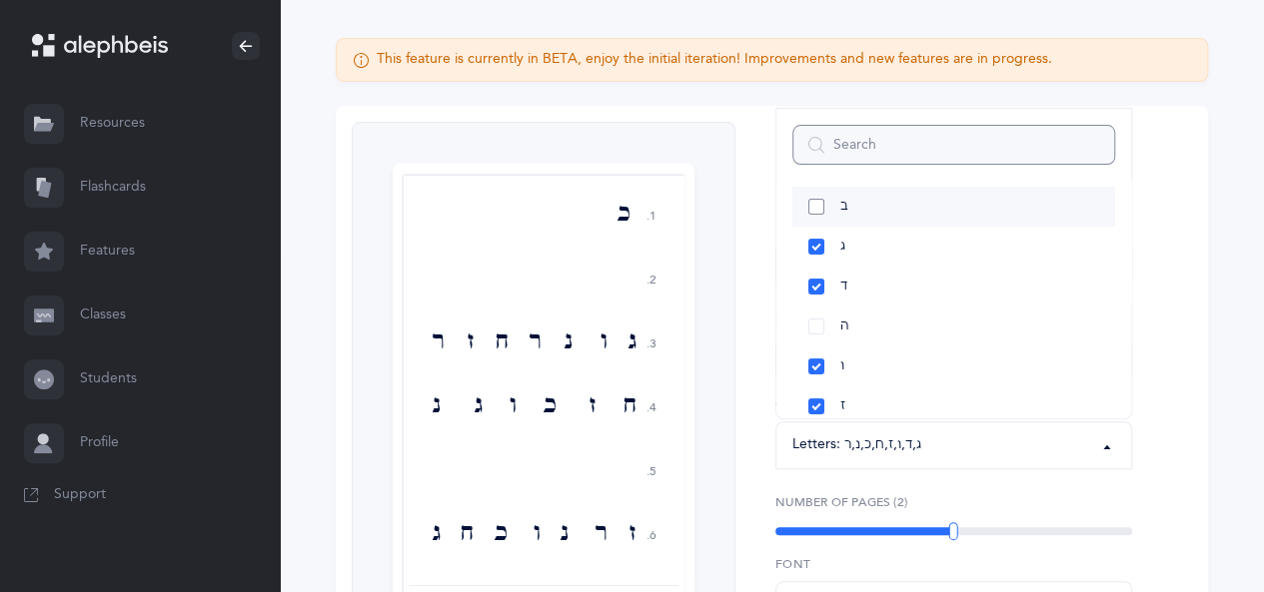
scroll to position [100, 0]
click at [807, 307] on link "ד" at bounding box center [953, 317] width 323 height 40
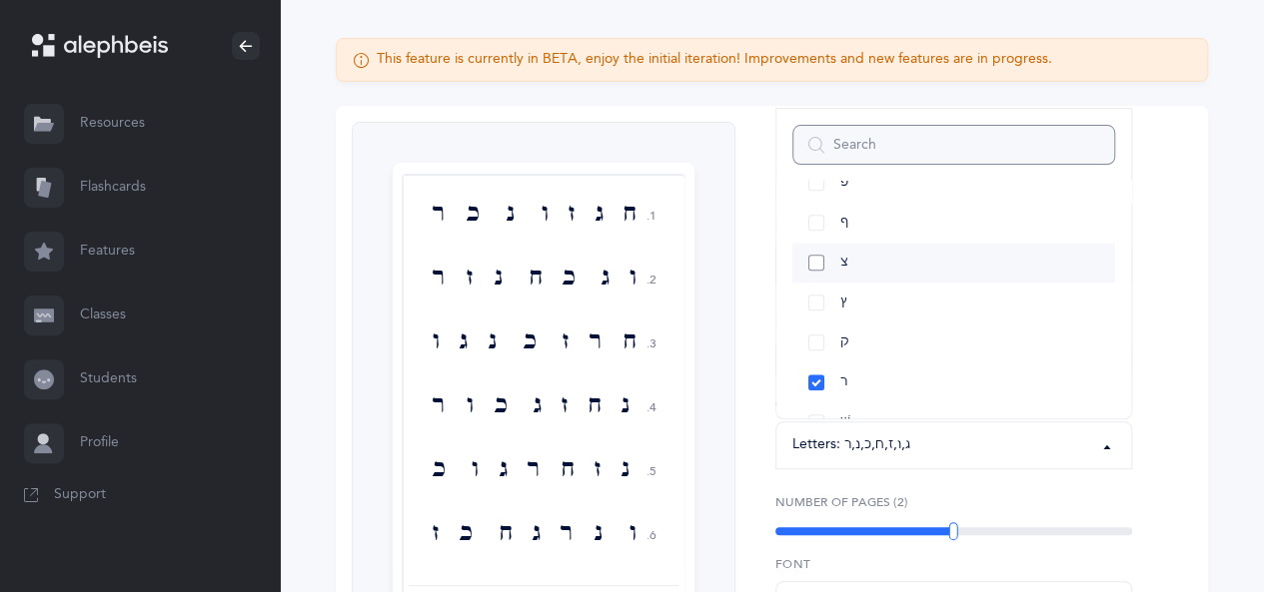
scroll to position [1099, 0]
click at [822, 270] on link "ר" at bounding box center [953, 277] width 323 height 40
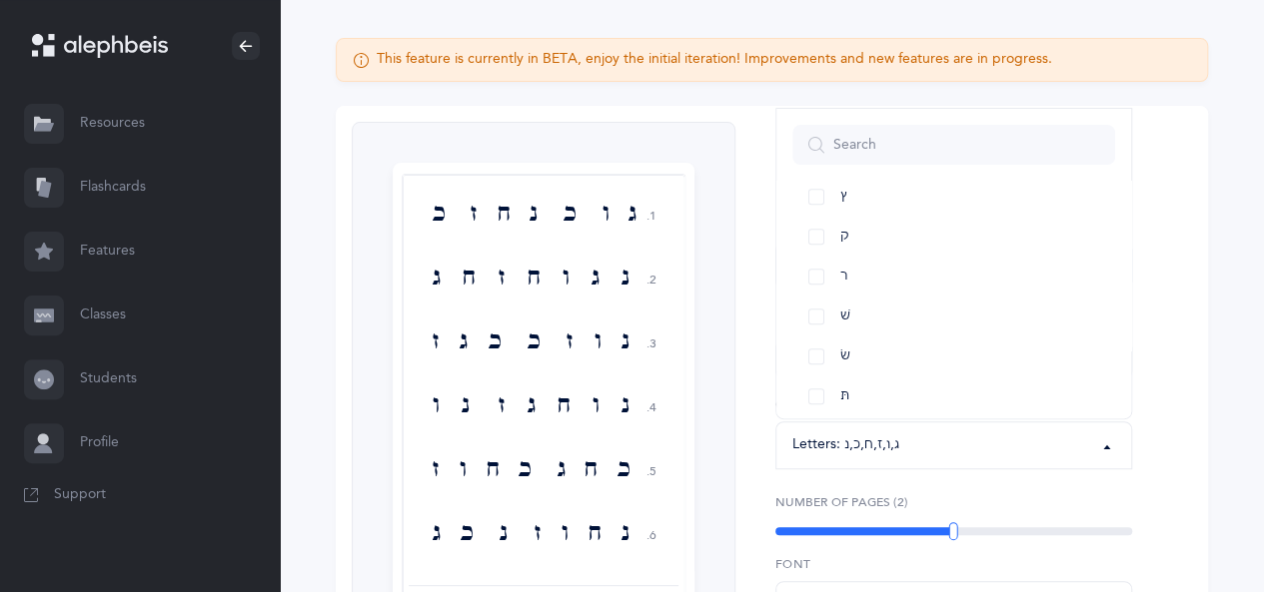
click at [1168, 415] on div "Letters and Nekudos 1. 2. 3. 4. 5. 6. ג ו כ נ ח ז כ נ ג ו ח ז ח ג נ ו ז כ כ ג ז…" at bounding box center [772, 505] width 872 height 799
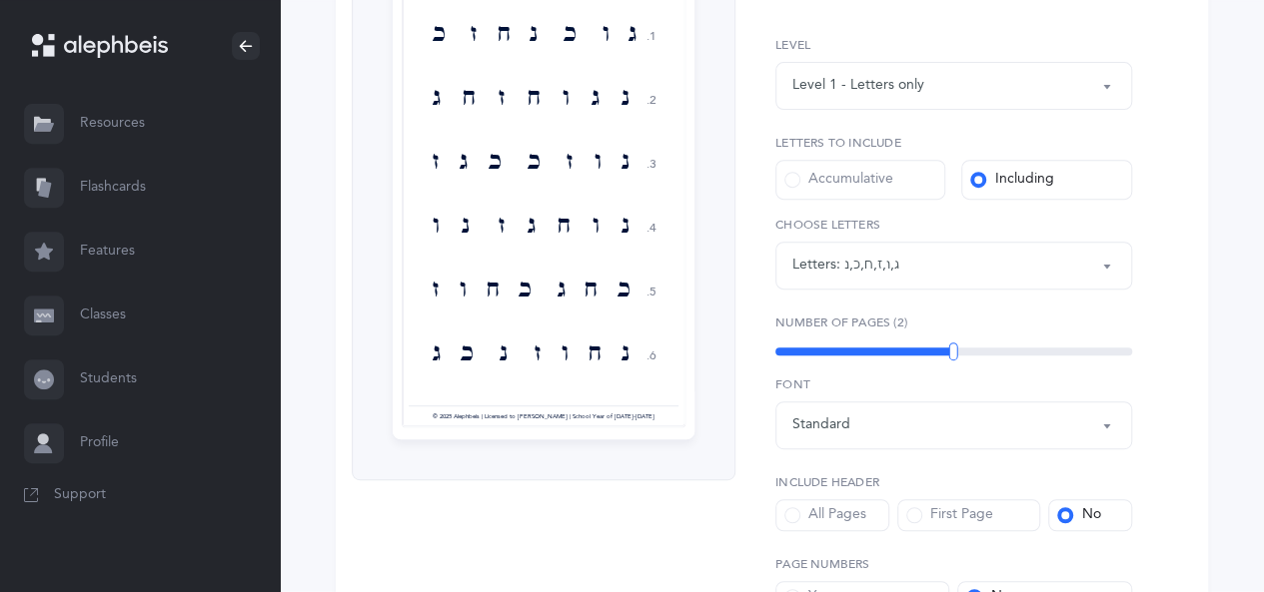
scroll to position [451, 0]
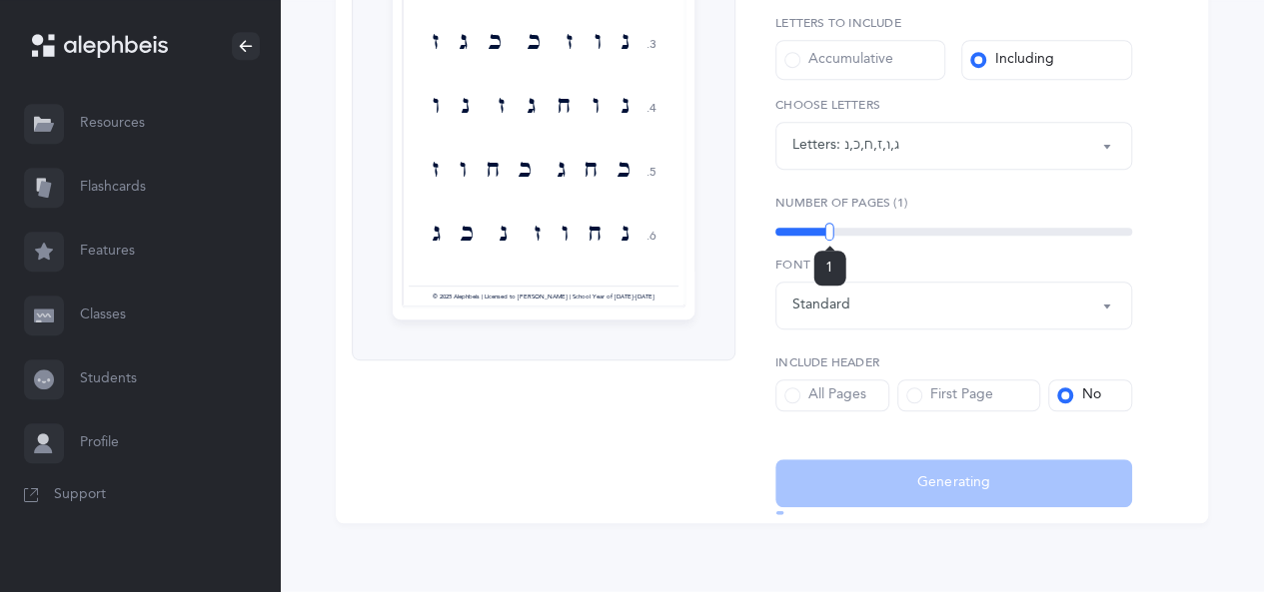
click at [829, 230] on div "1" at bounding box center [953, 232] width 357 height 8
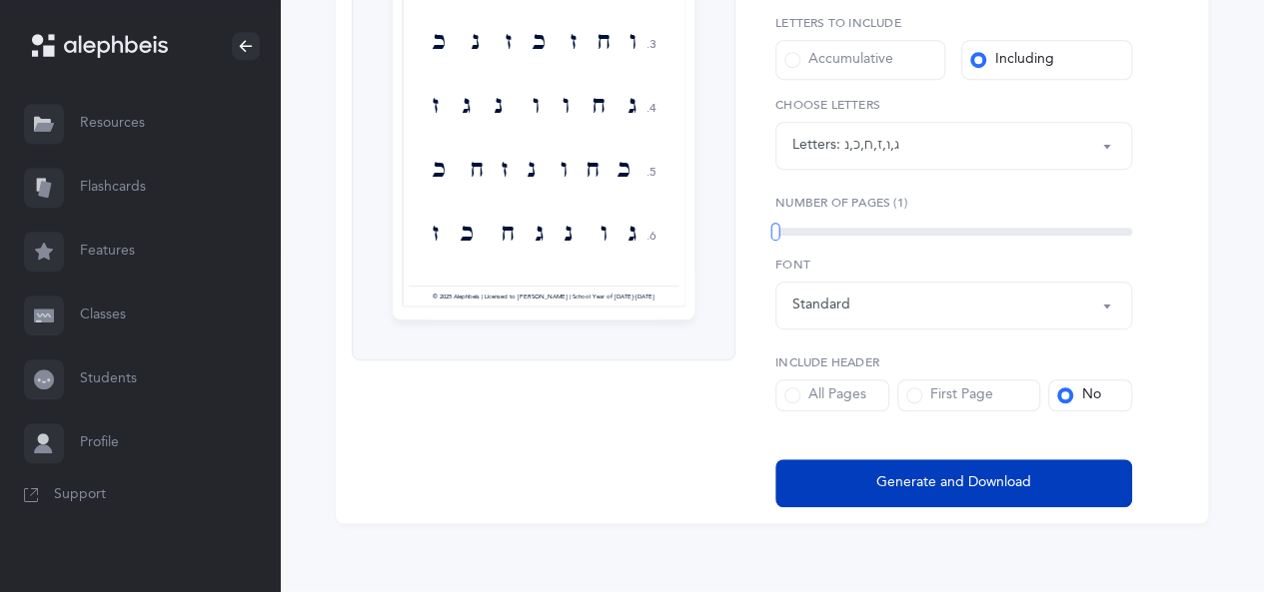
click at [945, 489] on span "Generate and Download" at bounding box center [953, 483] width 155 height 21
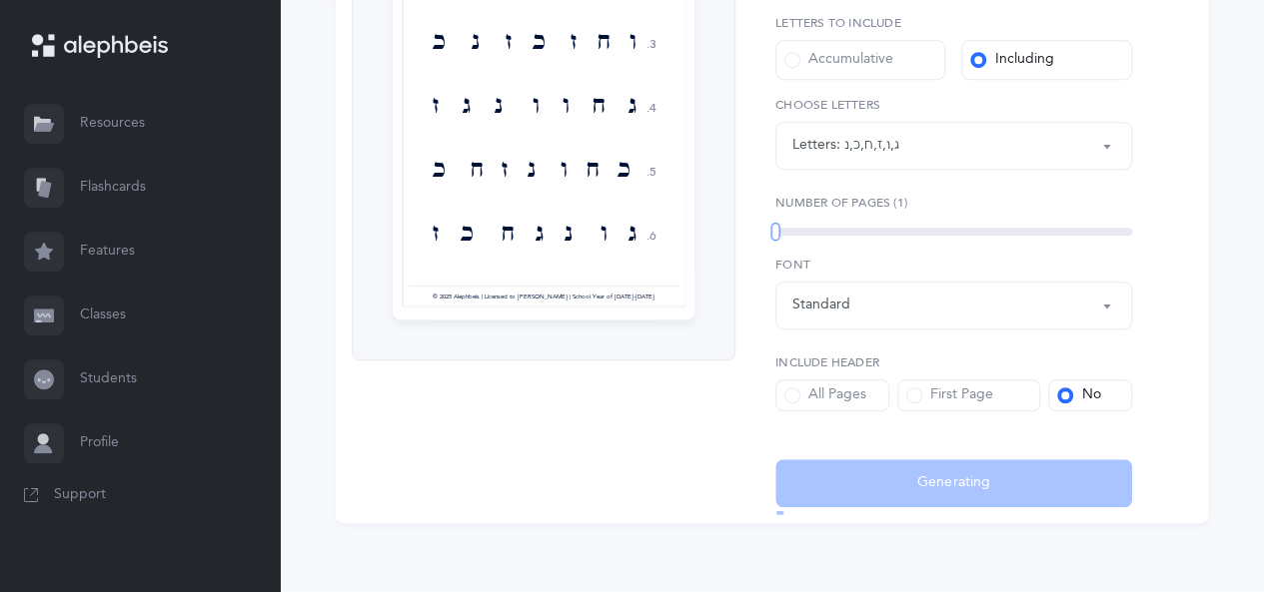
select select "3"
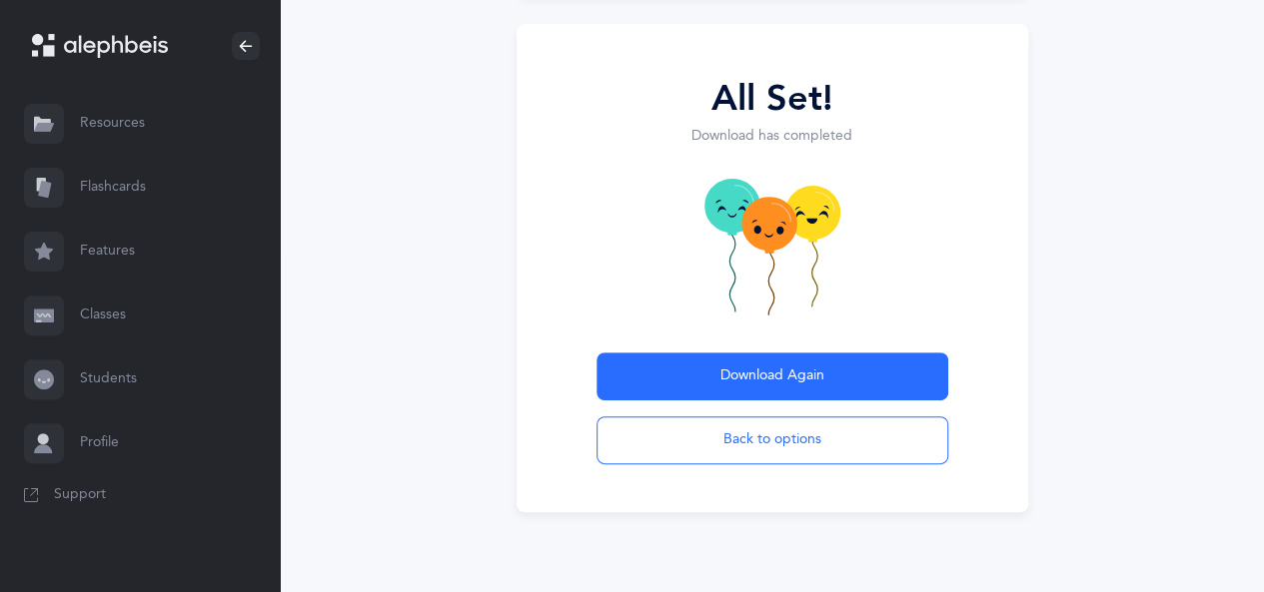
scroll to position [198, 0]
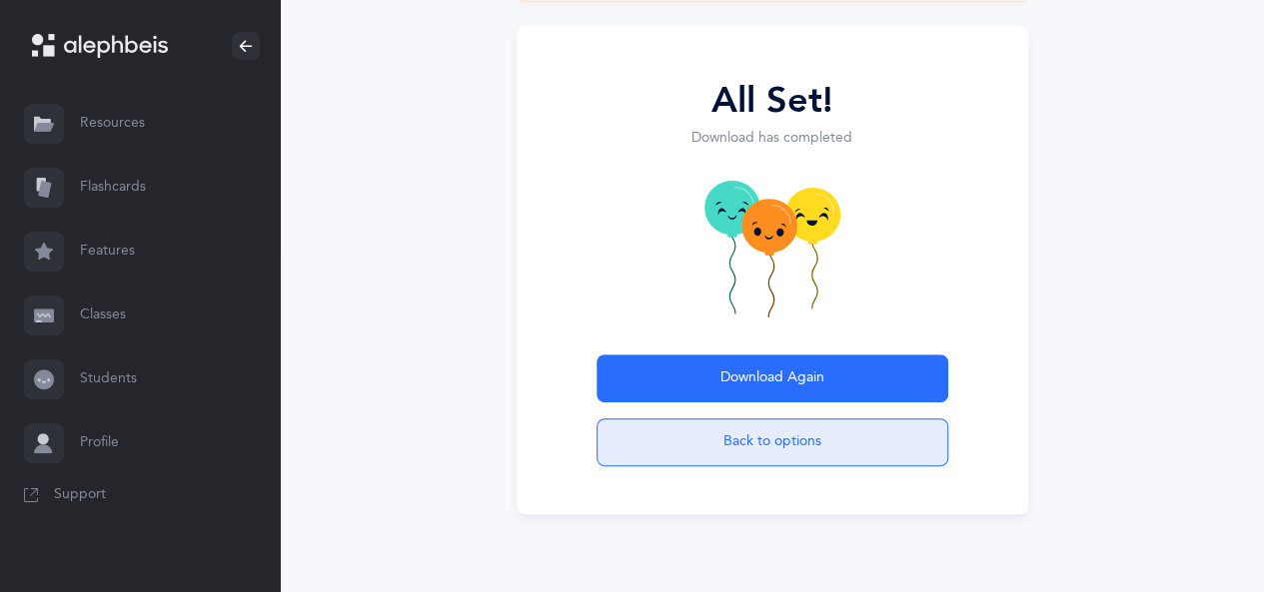
click at [797, 437] on button "Back to options" at bounding box center [772, 443] width 352 height 48
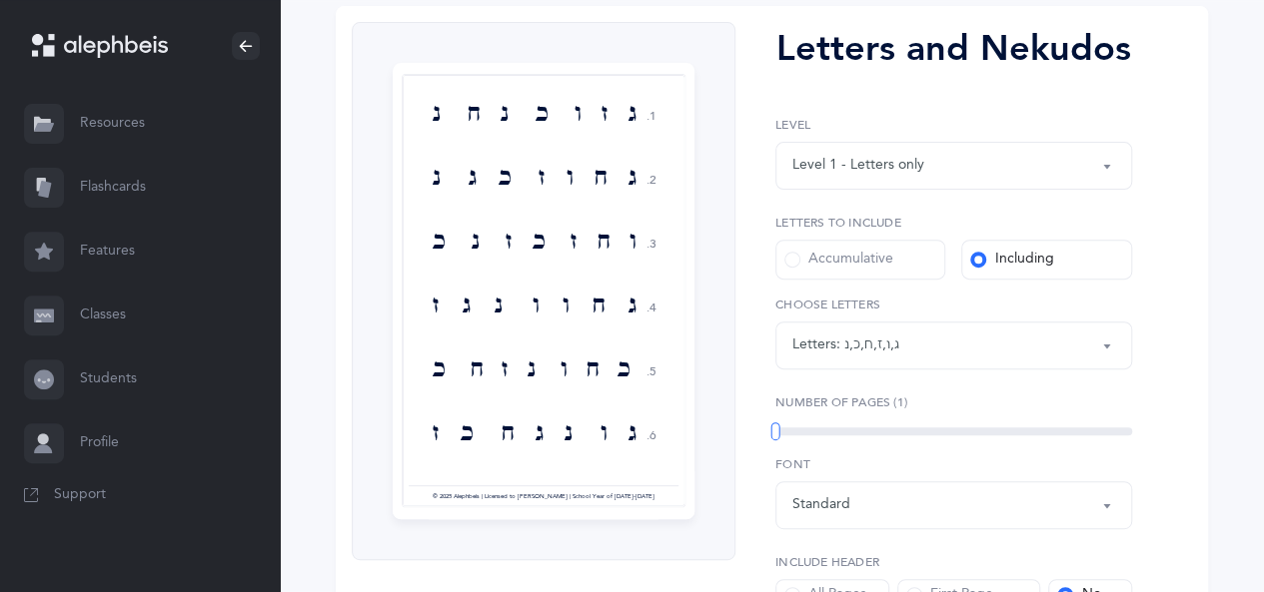
click at [917, 169] on div "Level 1 - Letters only" at bounding box center [858, 165] width 132 height 21
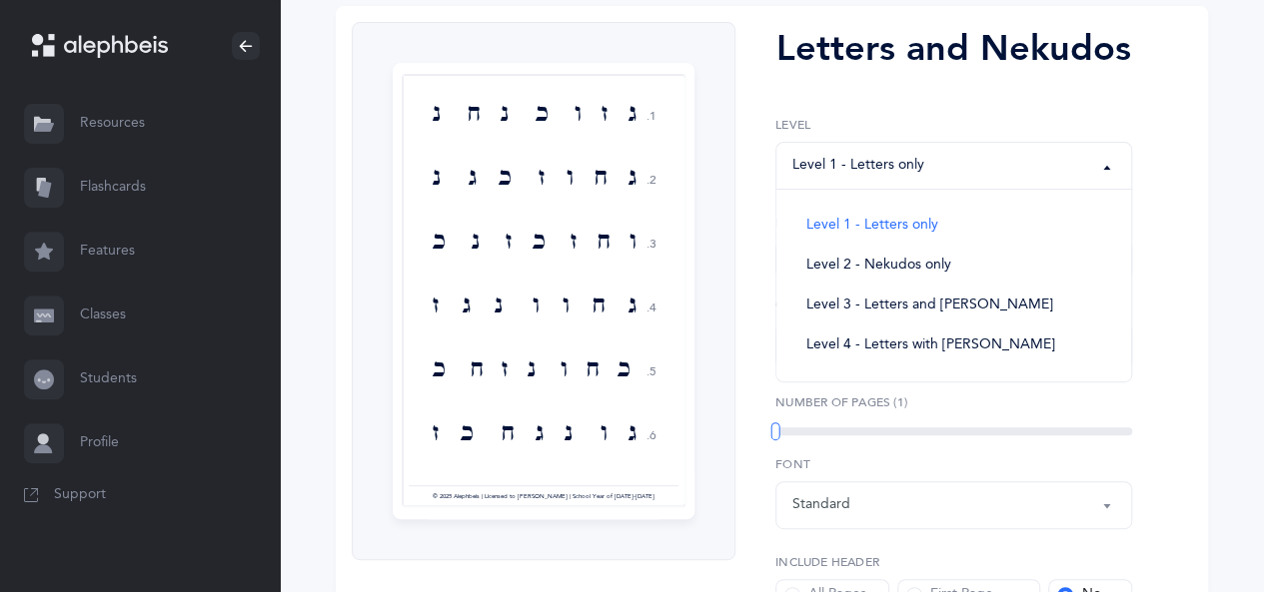
click at [917, 169] on div "Level 1 - Letters only" at bounding box center [858, 165] width 132 height 21
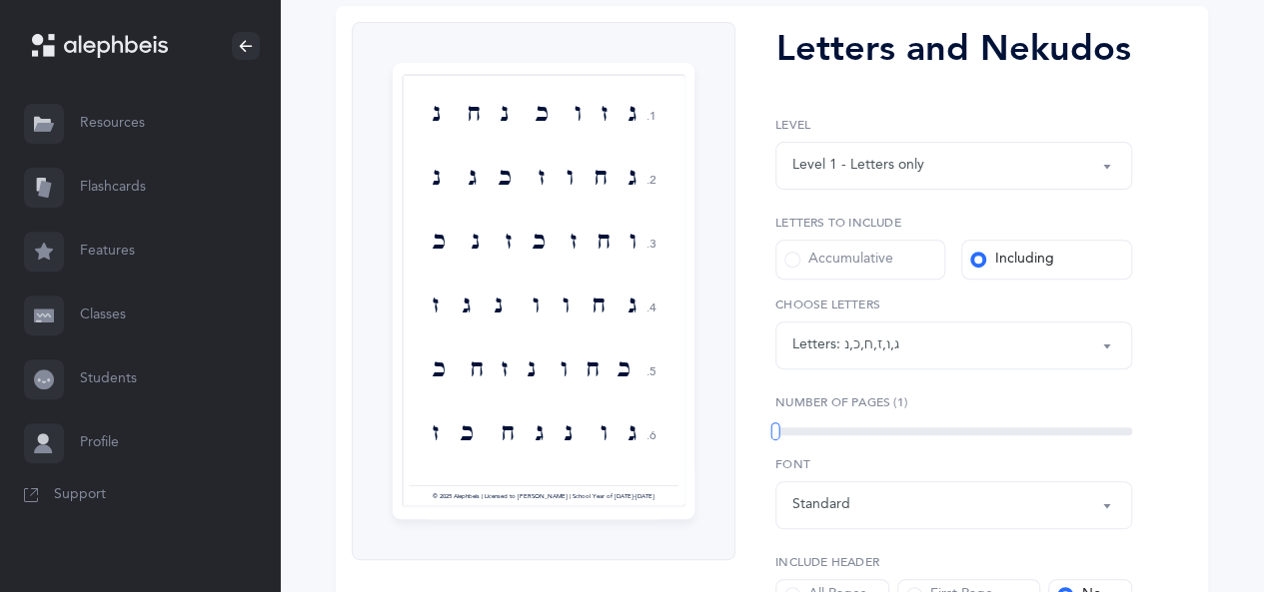
click at [931, 330] on div "Letters: ג , ו , ז , ח , כ , נ" at bounding box center [953, 346] width 323 height 34
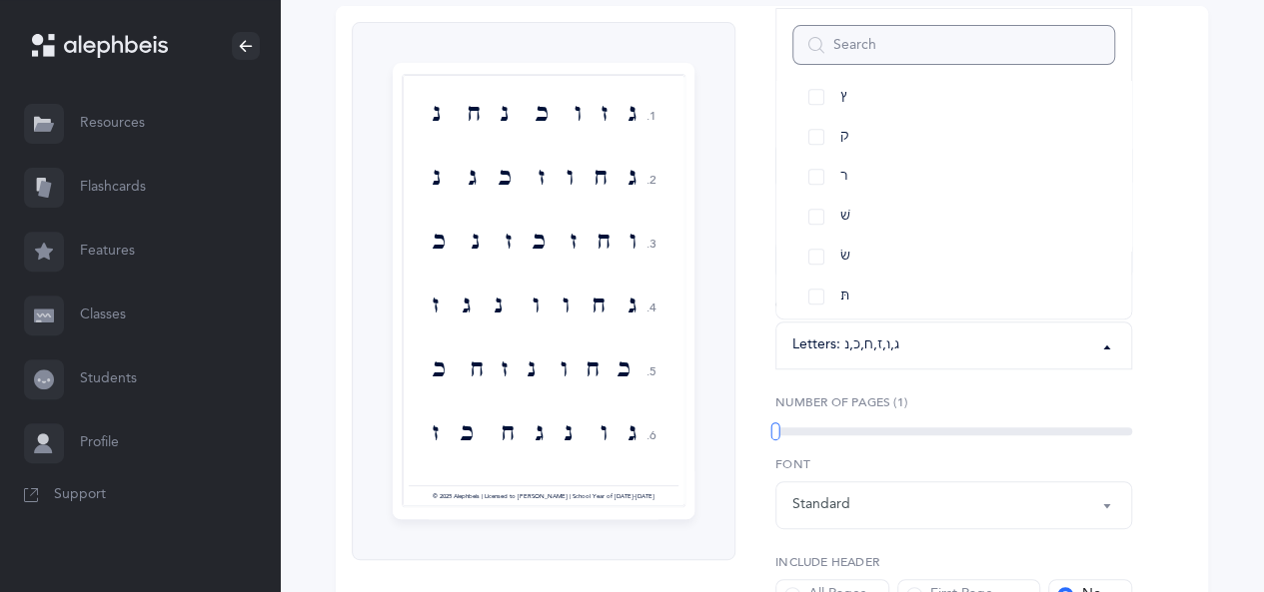
scroll to position [0, 0]
click at [815, 109] on link "All Letters" at bounding box center [953, 117] width 323 height 40
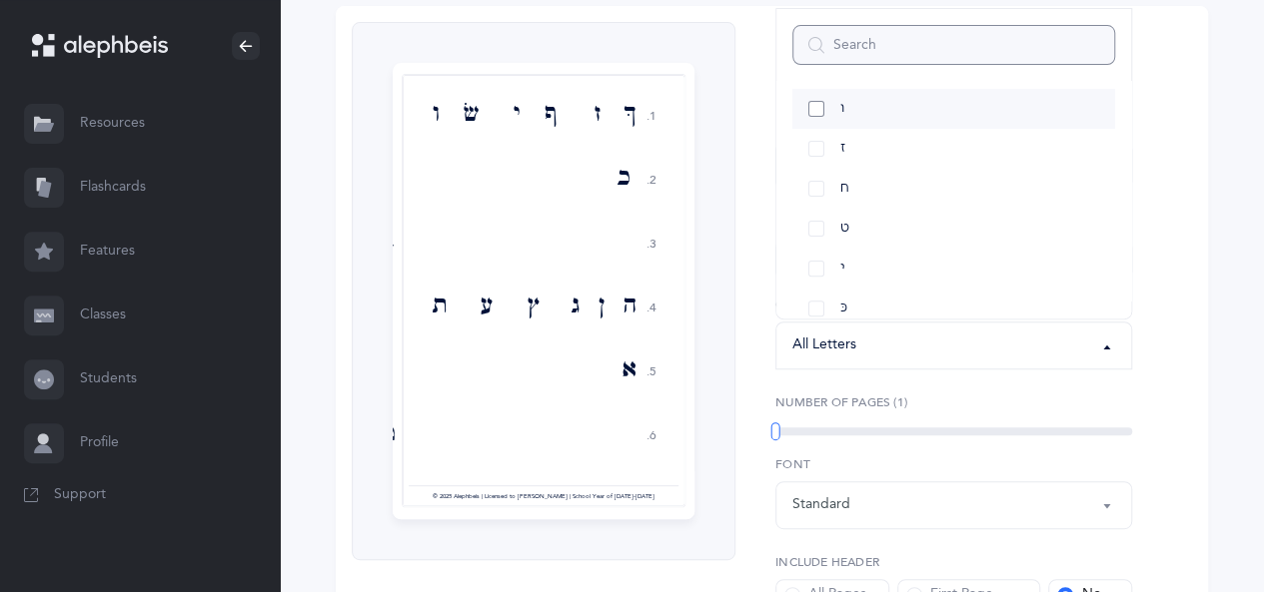
scroll to position [300, 0]
click at [817, 218] on link "ט" at bounding box center [953, 217] width 323 height 40
select select "9"
click at [817, 220] on link "ם" at bounding box center [953, 237] width 323 height 40
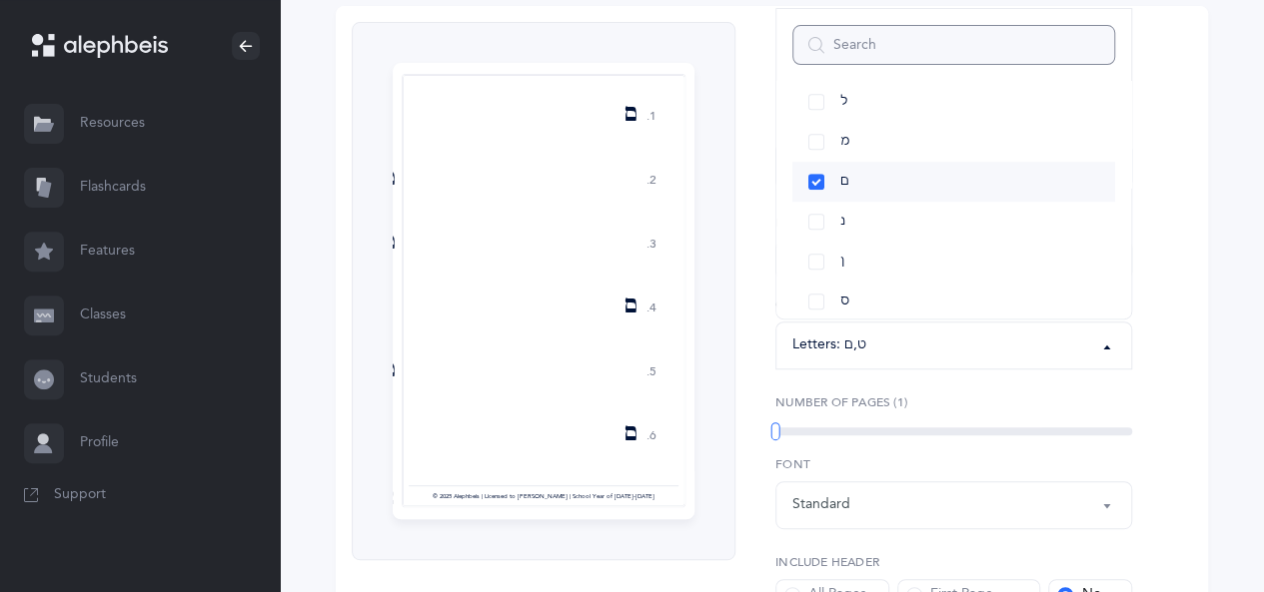
scroll to position [699, 0]
click at [818, 259] on link "ס" at bounding box center [953, 257] width 323 height 40
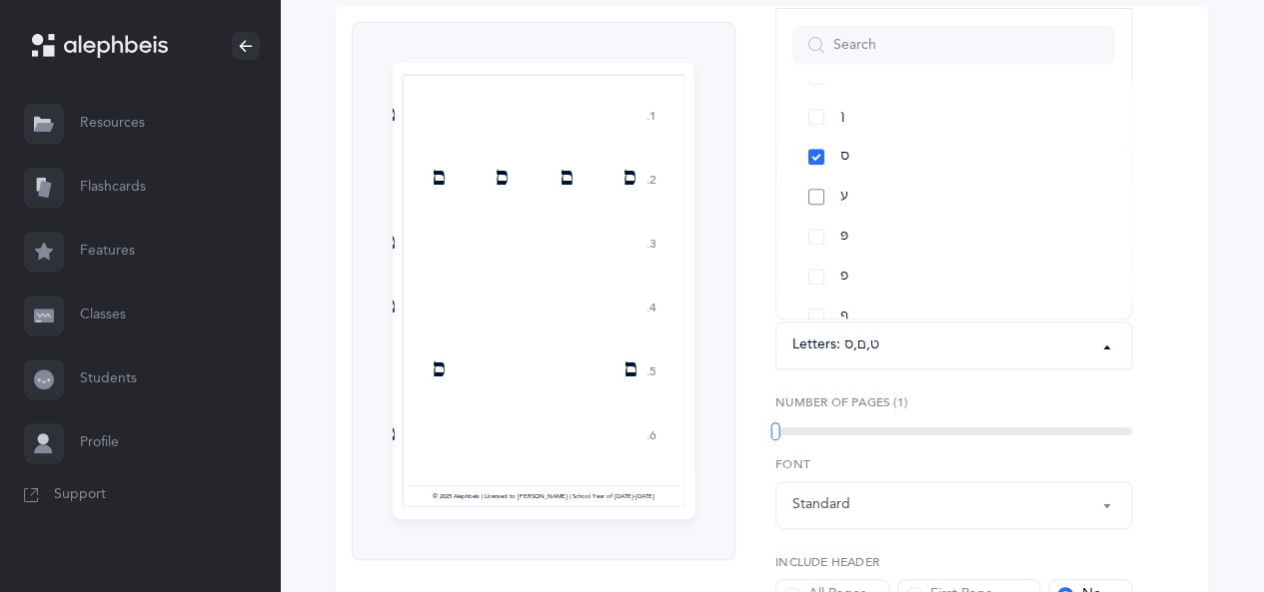
click at [815, 206] on link "ע" at bounding box center [953, 197] width 323 height 40
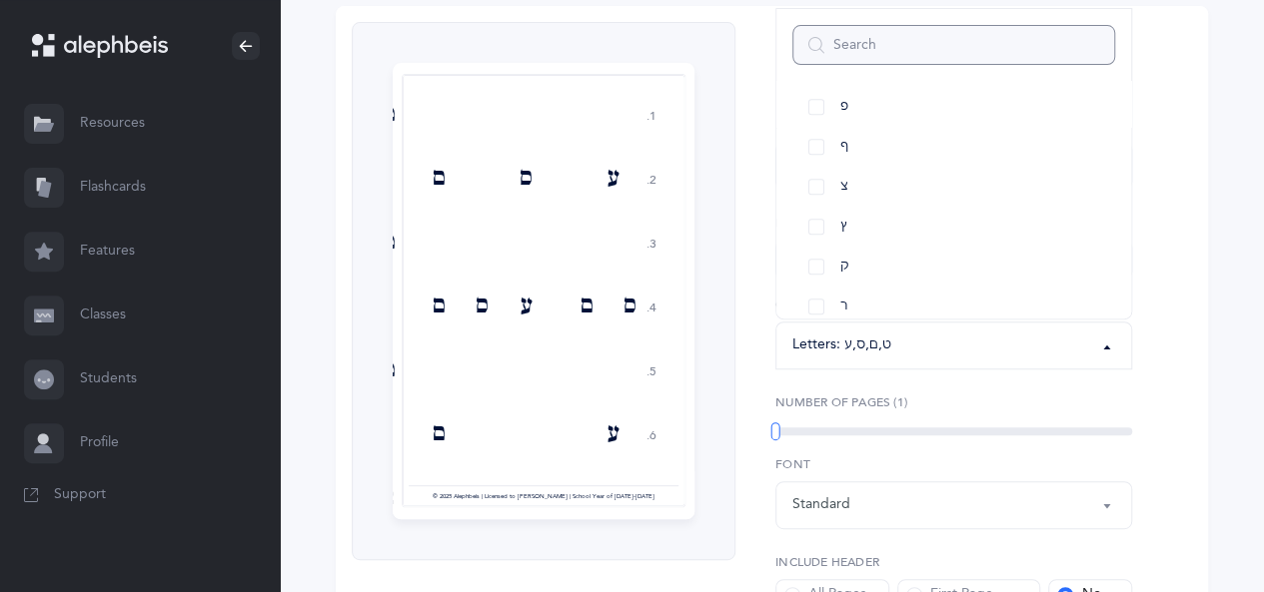
scroll to position [999, 0]
click at [815, 163] on link "צ" at bounding box center [953, 157] width 323 height 40
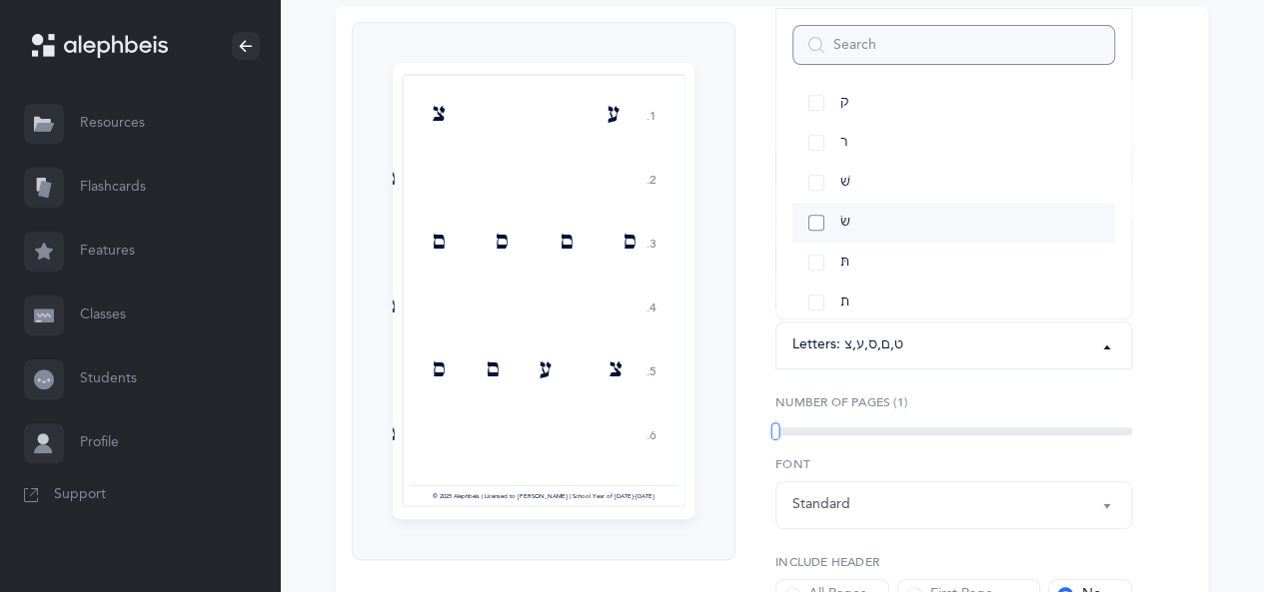
scroll to position [1151, 0]
click at [820, 246] on link "תּ" at bounding box center [953, 245] width 323 height 40
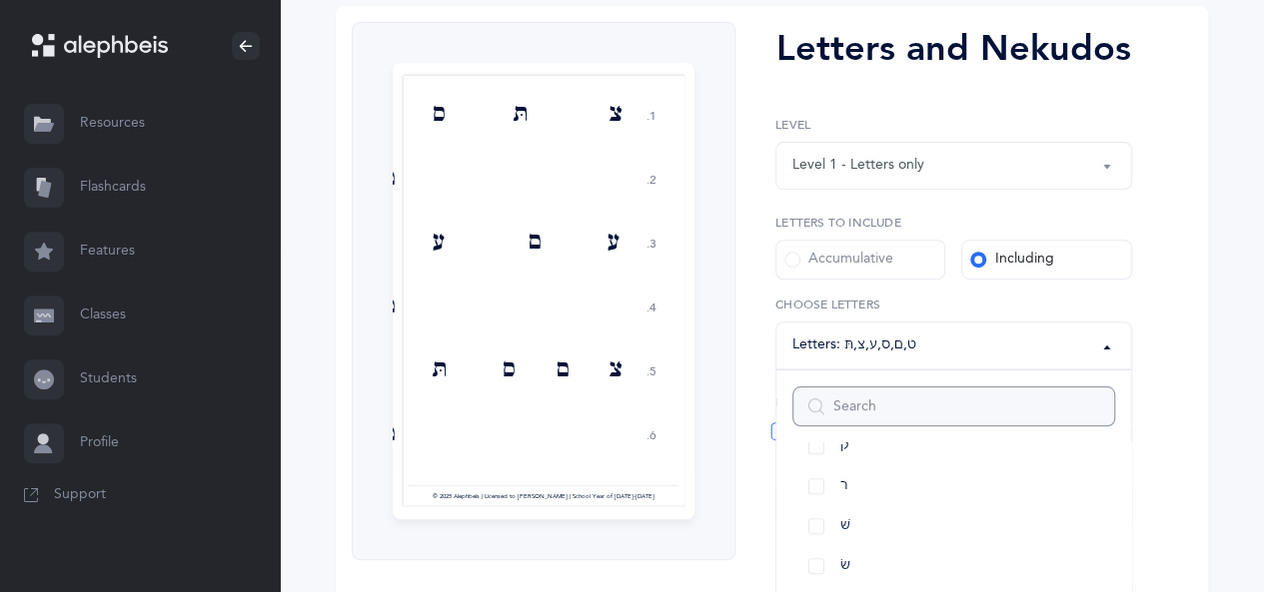
scroll to position [351, 0]
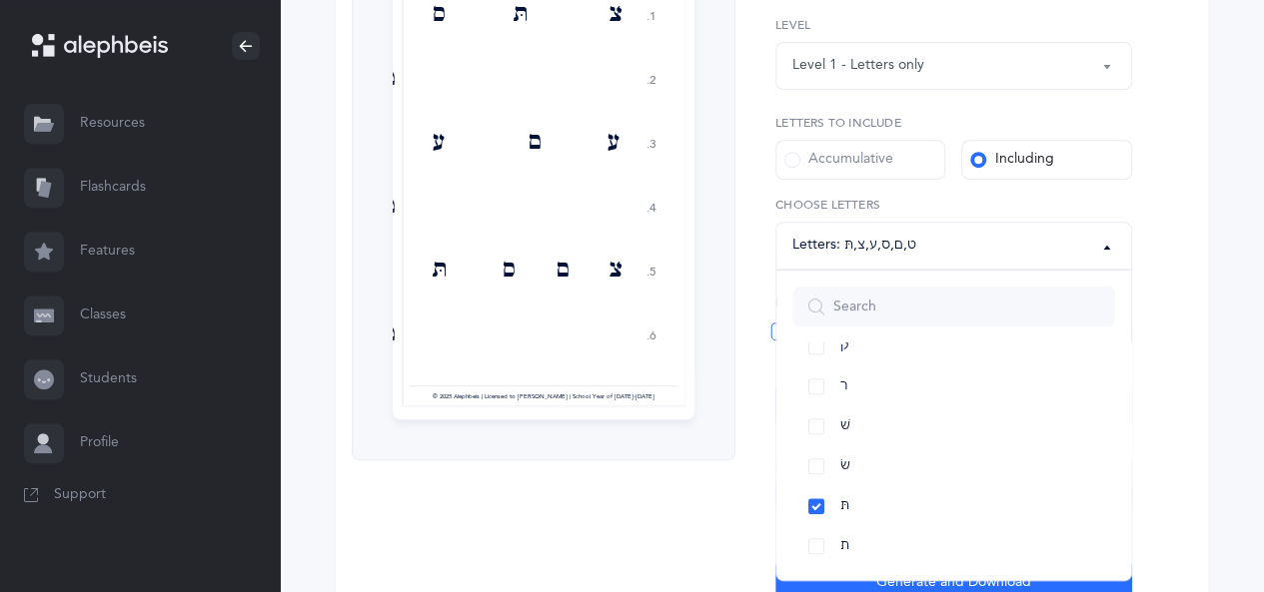
click at [736, 507] on div "Letters and Nekudos Level 1 - Letters only Level 2 - Nekudos only Level 3 - Let…" at bounding box center [945, 264] width 421 height 685
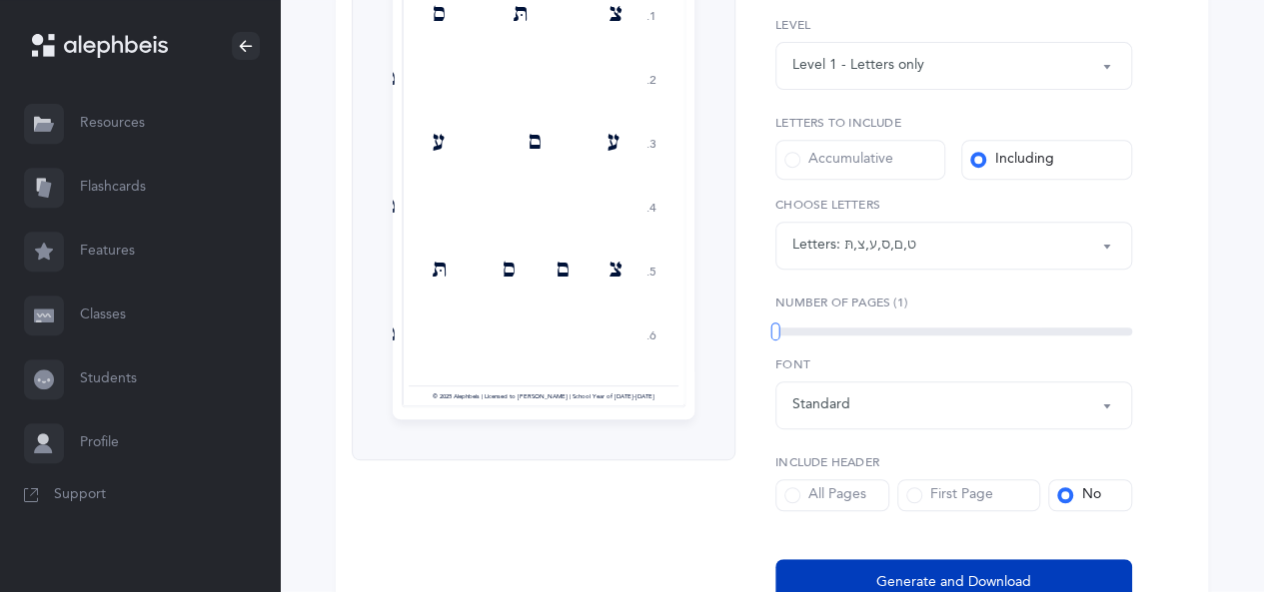
click at [945, 572] on span "Generate and Download" at bounding box center [953, 582] width 155 height 21
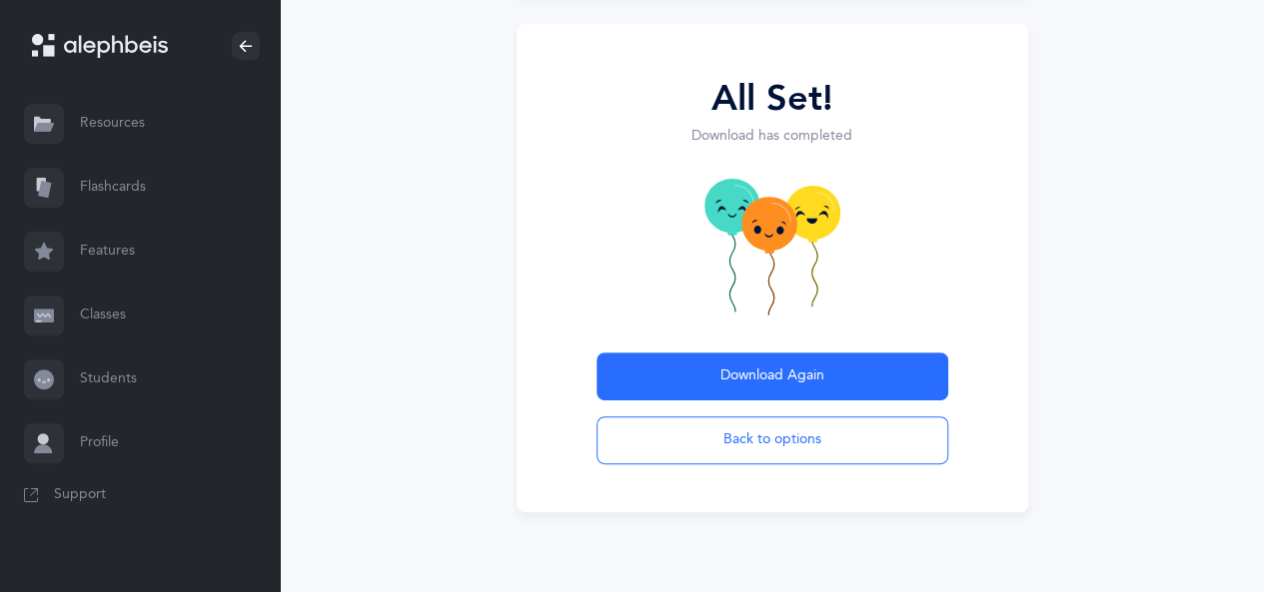
scroll to position [198, 0]
